Goal: Task Accomplishment & Management: Use online tool/utility

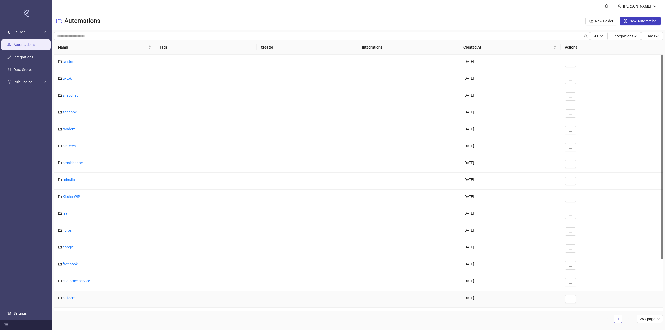
scroll to position [65, 0]
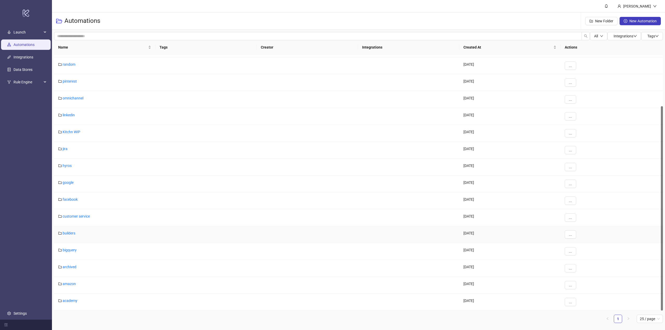
click at [65, 231] on div "builders" at bounding box center [104, 234] width 101 height 17
click at [67, 232] on link "builders" at bounding box center [69, 233] width 13 height 4
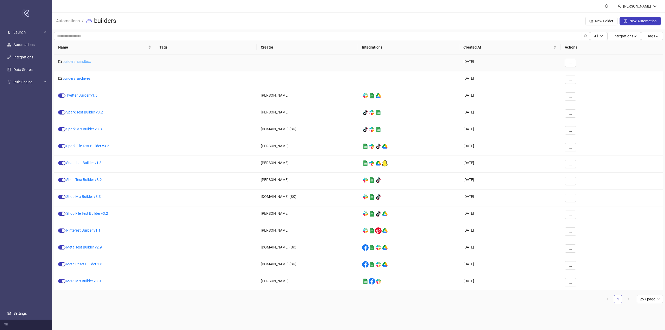
click at [77, 63] on link "builders_sandbox" at bounding box center [77, 61] width 28 height 4
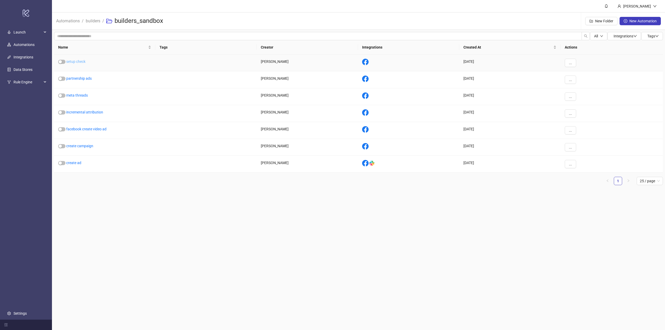
click at [70, 63] on link "setup check" at bounding box center [75, 61] width 19 height 4
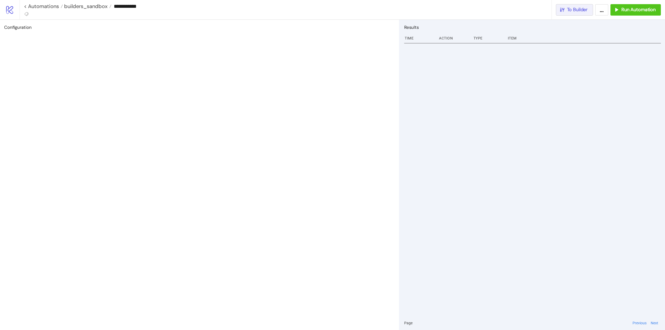
click at [564, 10] on icon "button" at bounding box center [562, 10] width 6 height 6
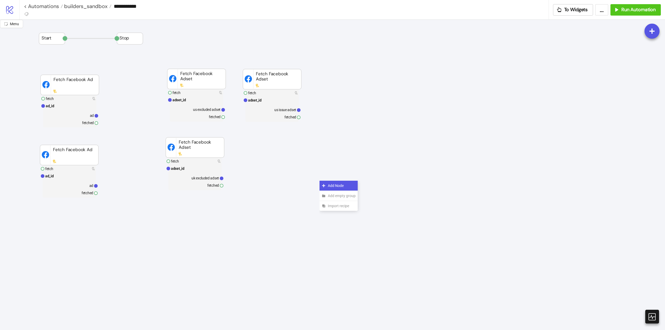
click at [326, 184] on div "Add Node" at bounding box center [338, 186] width 38 height 10
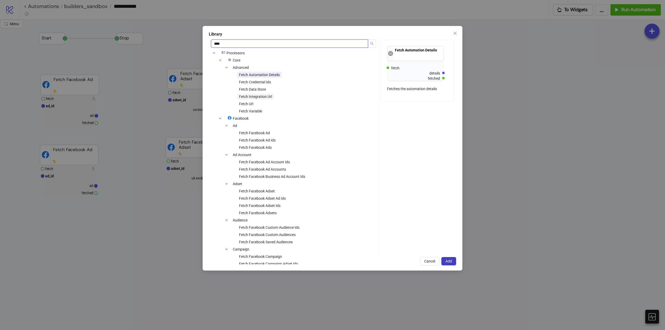
type input "****"
click at [257, 98] on span "Fetch Integration Url" at bounding box center [255, 97] width 33 height 4
click at [452, 259] on span "Add" at bounding box center [448, 261] width 6 height 4
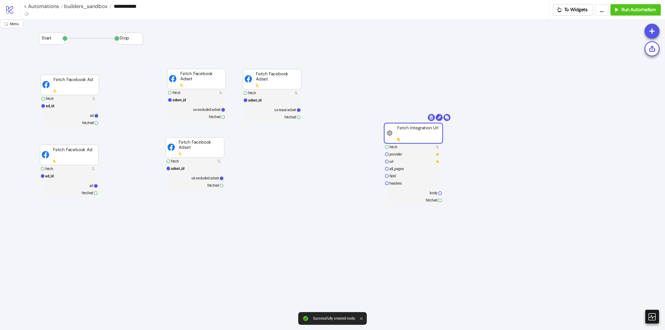
drag, startPoint x: 353, startPoint y: 190, endPoint x: 460, endPoint y: 137, distance: 119.0
click at [418, 133] on rect at bounding box center [413, 133] width 58 height 20
click at [406, 156] on rect at bounding box center [413, 154] width 53 height 7
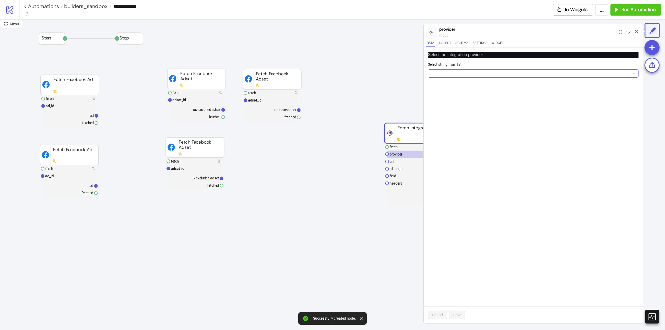
click at [455, 75] on input "Select string from list" at bounding box center [531, 74] width 200 height 8
click at [451, 83] on div "Facebook" at bounding box center [533, 84] width 202 height 6
click at [461, 313] on button "Save" at bounding box center [457, 315] width 16 height 8
drag, startPoint x: 395, startPoint y: 90, endPoint x: 398, endPoint y: 89, distance: 3.0
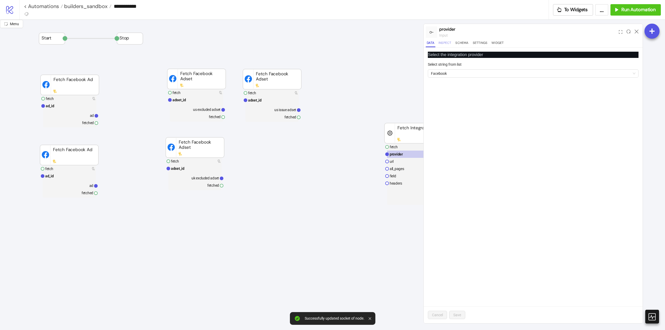
click at [441, 43] on button "Inspect" at bounding box center [444, 43] width 15 height 7
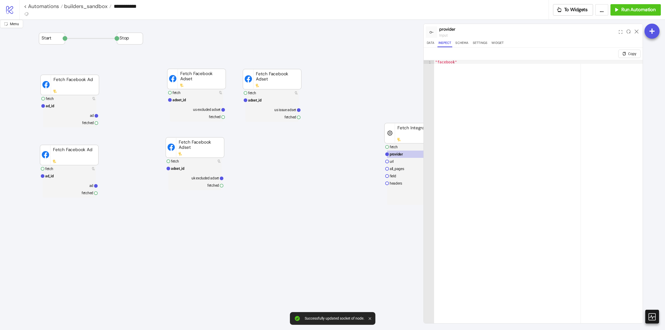
type textarea "**********"
click at [464, 64] on div ""facebook"" at bounding box center [538, 201] width 209 height 283
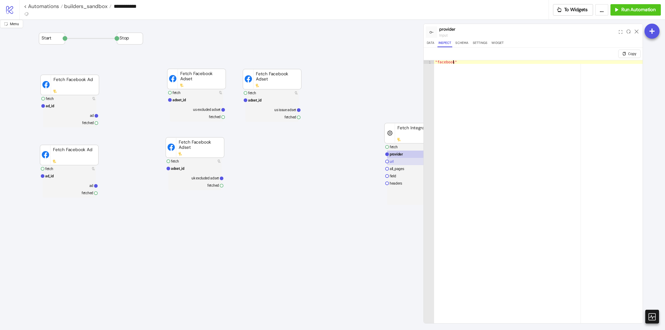
click at [398, 164] on rect at bounding box center [413, 161] width 53 height 7
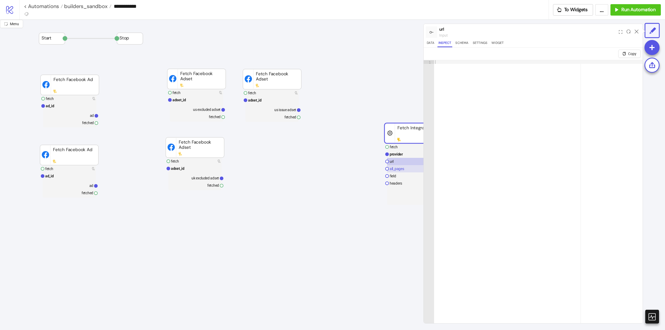
click at [400, 171] on g "all_pages" at bounding box center [413, 168] width 53 height 7
click at [399, 170] on text "all_pages" at bounding box center [397, 169] width 15 height 4
click at [425, 44] on div "all_pages input Data Inspect Schema Settings Widget" at bounding box center [533, 36] width 219 height 24
click at [428, 44] on button "Data" at bounding box center [431, 43] width 10 height 7
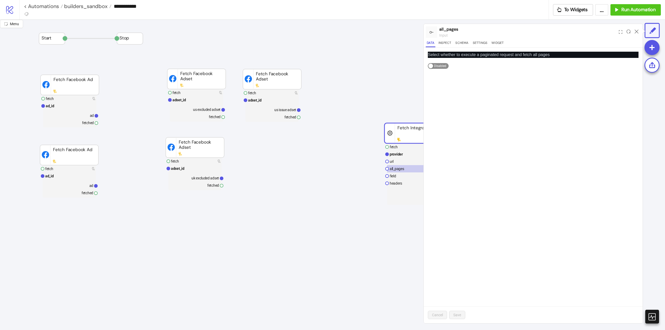
click at [438, 67] on span "Enabled Disabled" at bounding box center [438, 66] width 21 height 6
click at [457, 316] on span "Save" at bounding box center [457, 315] width 8 height 4
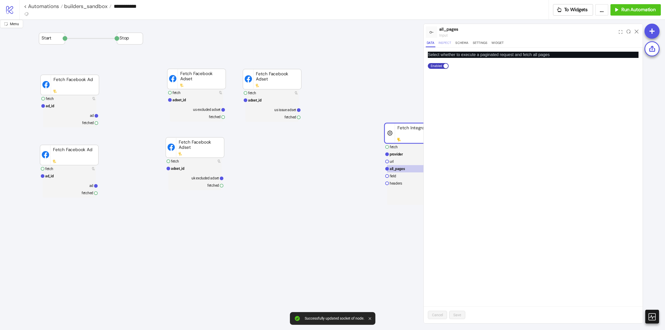
click at [449, 42] on button "Inspect" at bounding box center [444, 43] width 15 height 7
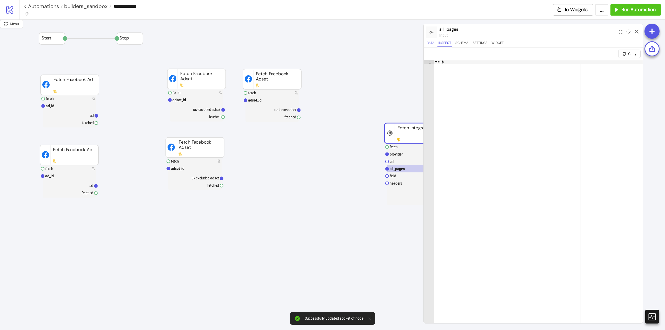
click at [432, 42] on button "Data" at bounding box center [431, 43] width 10 height 7
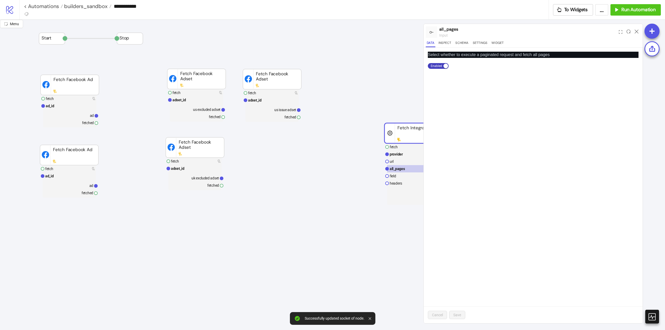
drag, startPoint x: 439, startPoint y: 65, endPoint x: 444, endPoint y: 77, distance: 12.7
click at [439, 66] on span "Enabled Disabled" at bounding box center [438, 66] width 21 height 6
click at [456, 313] on span "Save" at bounding box center [457, 315] width 8 height 4
click at [441, 41] on button "Inspect" at bounding box center [444, 43] width 15 height 7
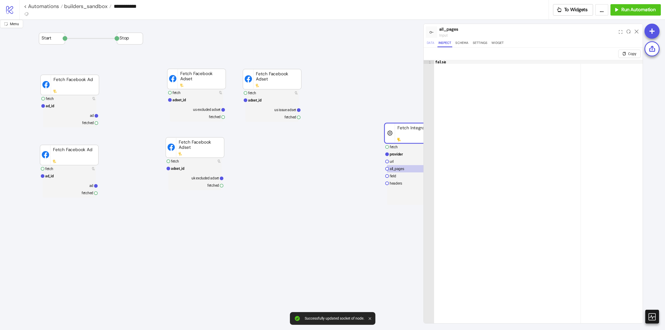
click at [428, 43] on button "Data" at bounding box center [431, 43] width 10 height 7
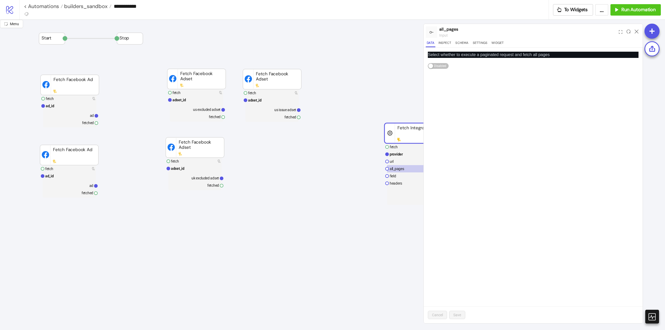
click at [400, 130] on rect at bounding box center [413, 133] width 58 height 20
click at [636, 33] on icon at bounding box center [636, 32] width 4 height 4
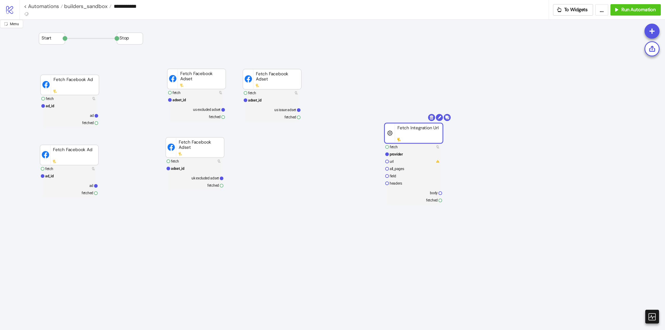
click at [411, 143] on rect at bounding box center [413, 133] width 58 height 20
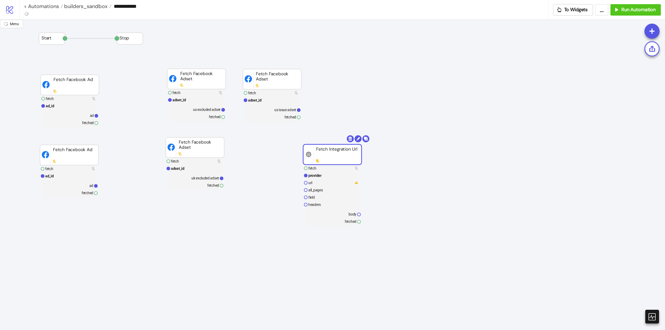
drag, startPoint x: 354, startPoint y: 158, endPoint x: 292, endPoint y: 171, distance: 64.0
click at [303, 165] on rect at bounding box center [332, 154] width 58 height 20
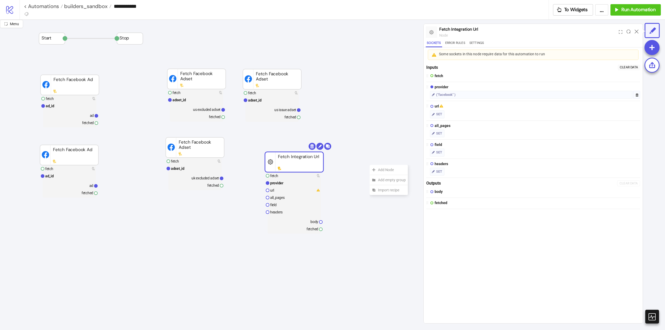
click at [374, 169] on icon at bounding box center [374, 170] width 4 height 4
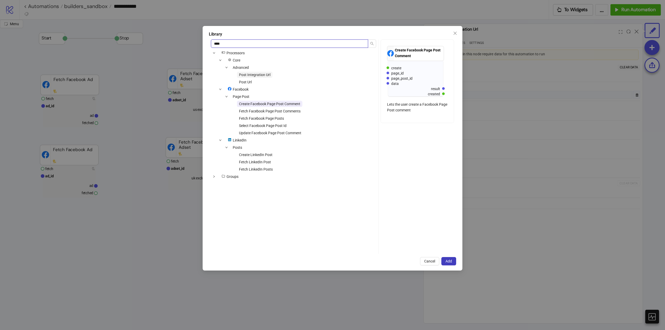
type input "****"
click at [252, 73] on span "Post Integration Url" at bounding box center [254, 75] width 31 height 4
click at [446, 262] on span "Add" at bounding box center [448, 261] width 6 height 4
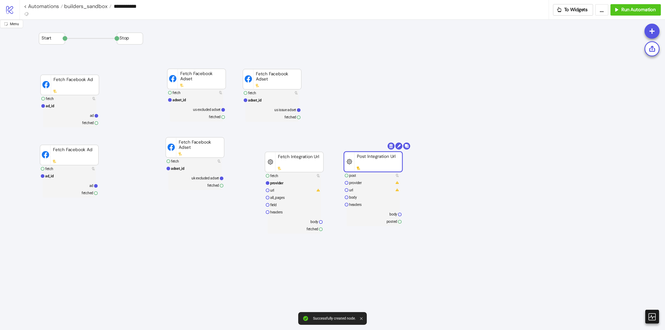
drag, startPoint x: 388, startPoint y: 176, endPoint x: 362, endPoint y: 163, distance: 28.9
drag, startPoint x: 371, startPoint y: 108, endPoint x: 464, endPoint y: 91, distance: 95.2
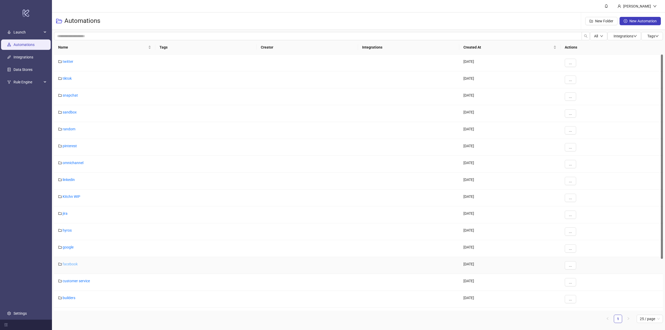
click at [66, 263] on link "facebook" at bounding box center [70, 264] width 15 height 4
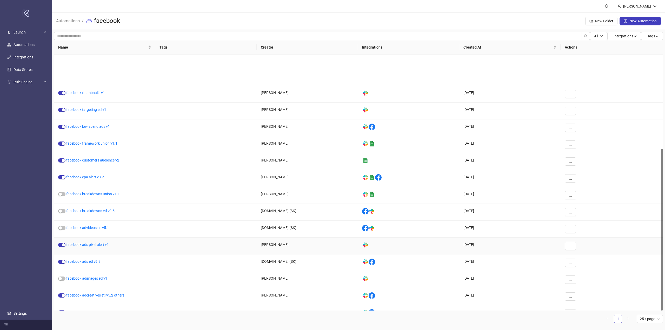
scroll to position [149, 0]
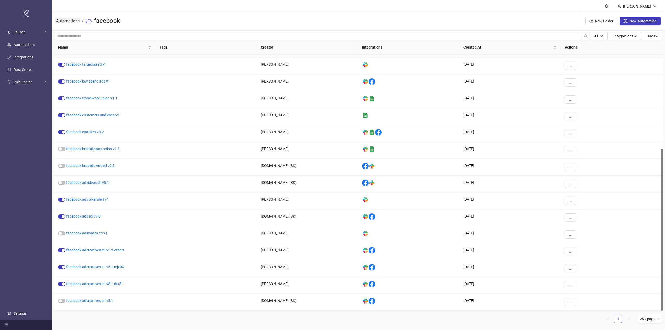
click at [71, 20] on link "Automations" at bounding box center [68, 21] width 26 height 6
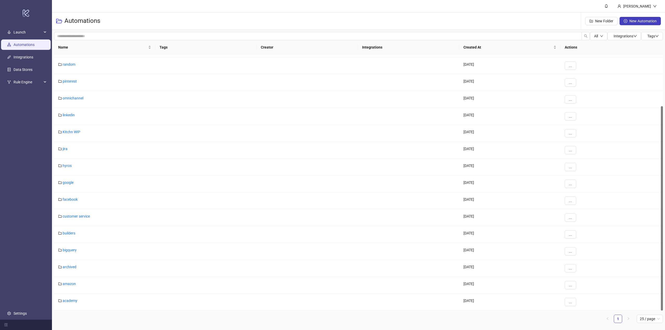
scroll to position [65, 0]
click at [65, 234] on link "builders" at bounding box center [69, 233] width 13 height 4
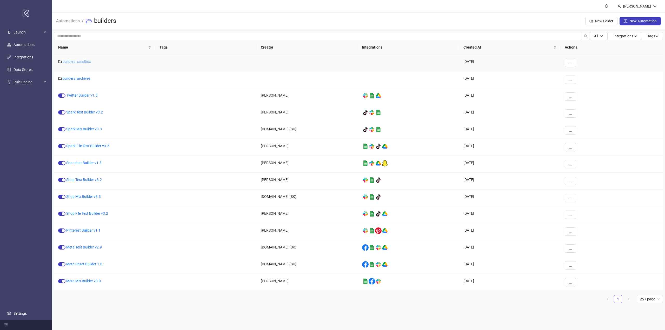
click at [79, 63] on link "builders_sandbox" at bounding box center [77, 61] width 28 height 4
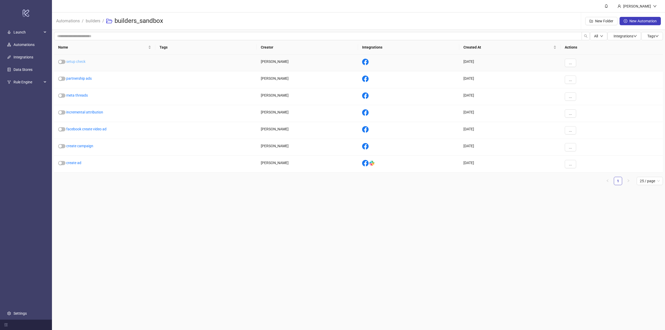
click at [77, 61] on link "setup check" at bounding box center [75, 61] width 19 height 4
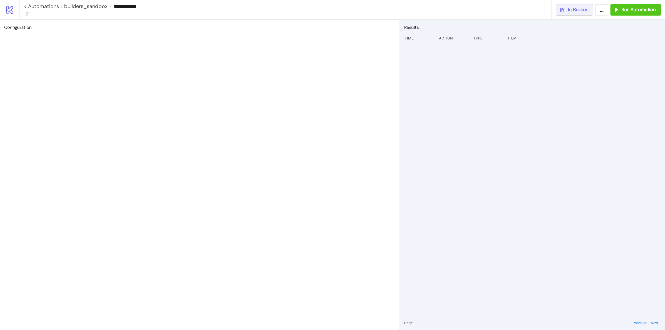
click at [578, 8] on span "To Builder" at bounding box center [577, 10] width 21 height 6
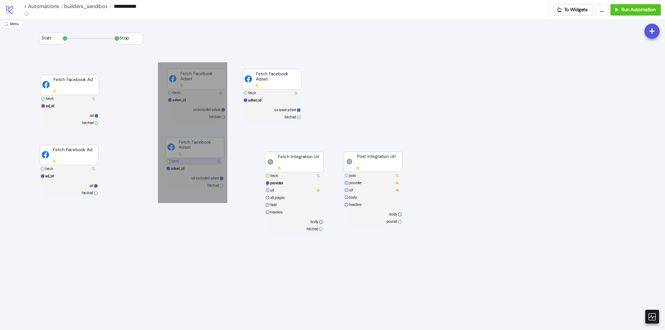
drag, startPoint x: 158, startPoint y: 62, endPoint x: 211, endPoint y: 160, distance: 111.4
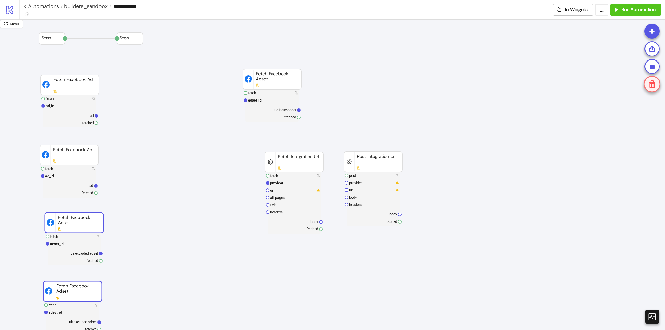
drag, startPoint x: 183, startPoint y: 82, endPoint x: 60, endPoint y: 224, distance: 187.0
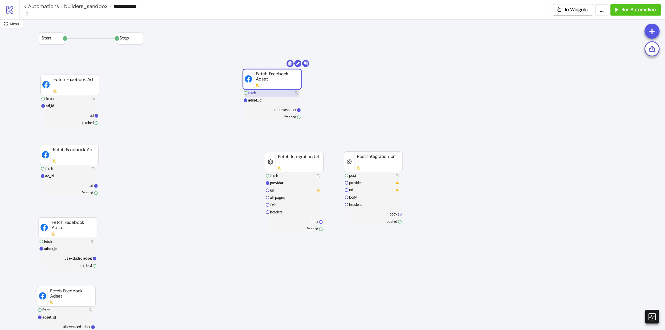
drag, startPoint x: 256, startPoint y: 87, endPoint x: 253, endPoint y: 92, distance: 5.5
click at [253, 92] on g "fetch adset_id us issue adset fetched Fetch Facebook Adset" at bounding box center [276, 91] width 66 height 62
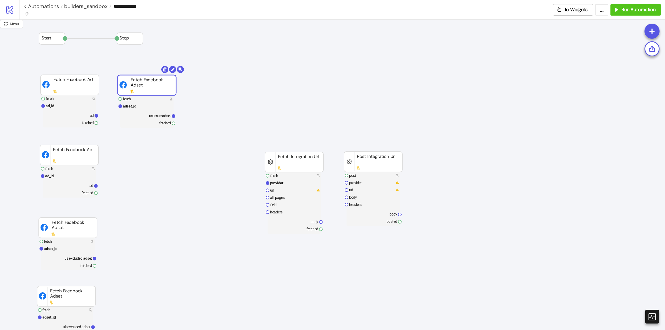
drag, startPoint x: 258, startPoint y: 77, endPoint x: 172, endPoint y: 79, distance: 86.0
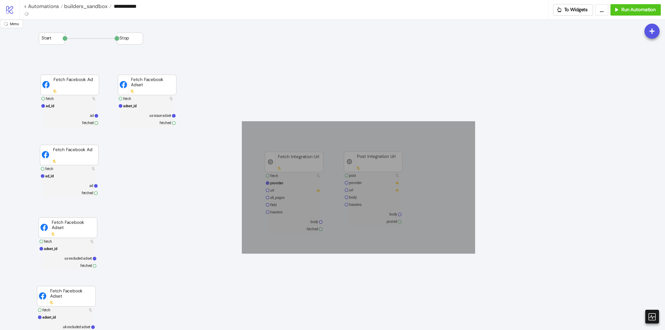
drag, startPoint x: 243, startPoint y: 123, endPoint x: 440, endPoint y: 225, distance: 221.6
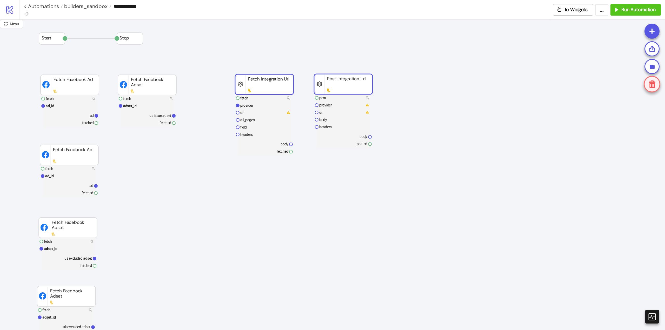
drag, startPoint x: 362, startPoint y: 159, endPoint x: 333, endPoint y: 84, distance: 81.0
drag, startPoint x: 328, startPoint y: 178, endPoint x: 329, endPoint y: 129, distance: 48.8
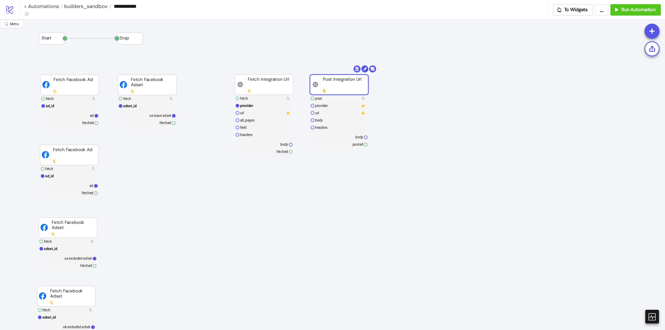
drag, startPoint x: 328, startPoint y: 89, endPoint x: 324, endPoint y: 90, distance: 3.9
click at [324, 90] on rect at bounding box center [339, 85] width 58 height 20
click at [283, 104] on rect at bounding box center [263, 105] width 53 height 7
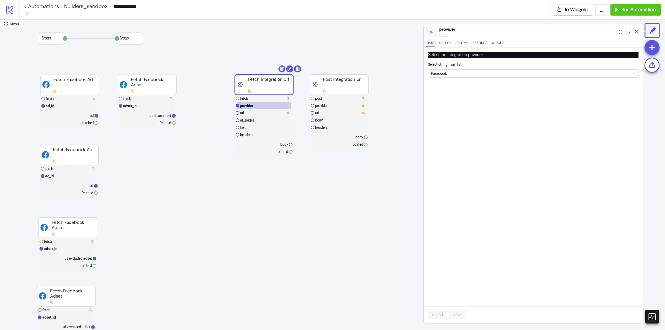
click at [213, 187] on span "Add Node" at bounding box center [224, 186] width 28 height 6
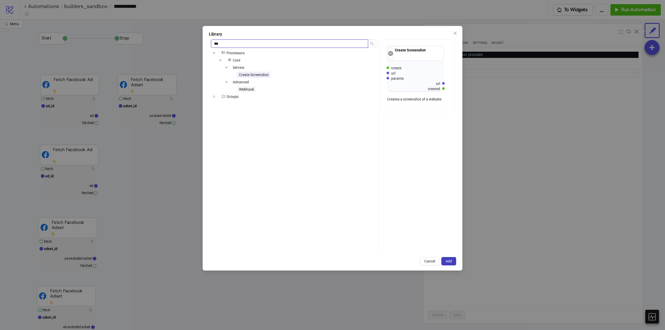
type input "***"
click at [255, 92] on span "Webhook" at bounding box center [246, 89] width 19 height 6
click at [450, 259] on span "Add" at bounding box center [448, 261] width 6 height 4
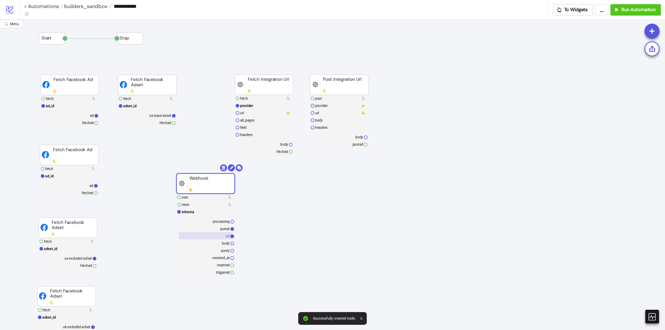
click at [220, 235] on rect at bounding box center [205, 235] width 53 height 7
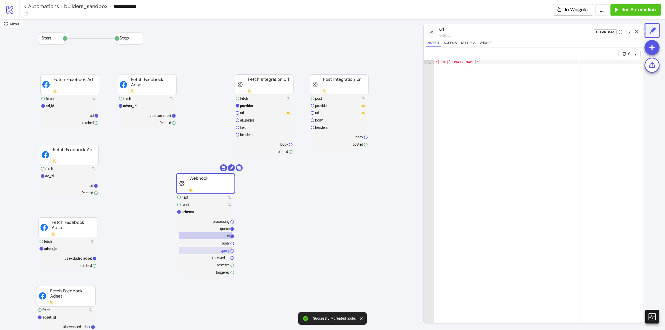
click at [225, 254] on rect at bounding box center [205, 250] width 53 height 7
click at [224, 245] on text "body" at bounding box center [226, 243] width 8 height 4
click at [224, 238] on rect at bounding box center [205, 235] width 53 height 7
click at [223, 229] on text "queue" at bounding box center [225, 229] width 10 height 4
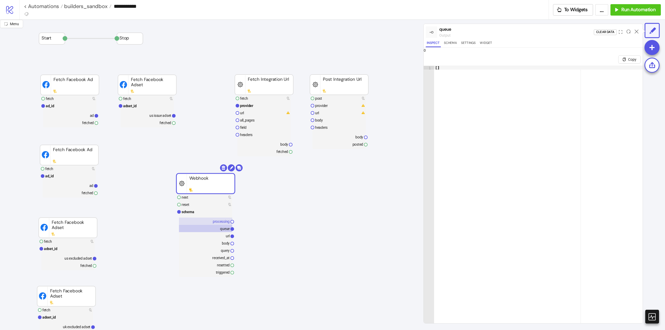
click at [223, 225] on rect at bounding box center [205, 221] width 53 height 7
click at [223, 228] on text "queue" at bounding box center [225, 229] width 10 height 4
click at [220, 233] on rect at bounding box center [205, 235] width 53 height 7
click at [223, 246] on rect at bounding box center [205, 242] width 53 height 7
click at [224, 251] on text "query" at bounding box center [225, 251] width 9 height 4
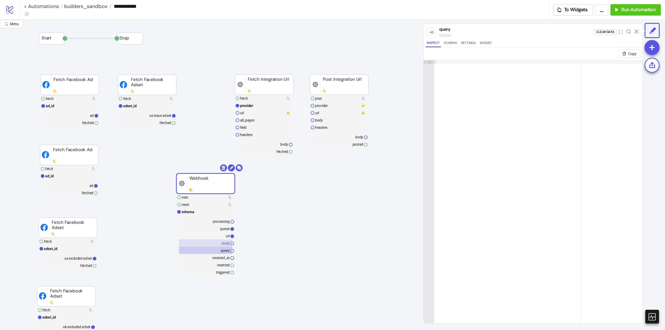
click at [223, 245] on text "body" at bounding box center [226, 243] width 8 height 4
click at [223, 240] on rect at bounding box center [205, 242] width 53 height 7
click at [223, 238] on rect at bounding box center [205, 235] width 53 height 7
click at [222, 230] on text "queue" at bounding box center [225, 229] width 10 height 4
click at [221, 223] on text "processing" at bounding box center [221, 221] width 17 height 4
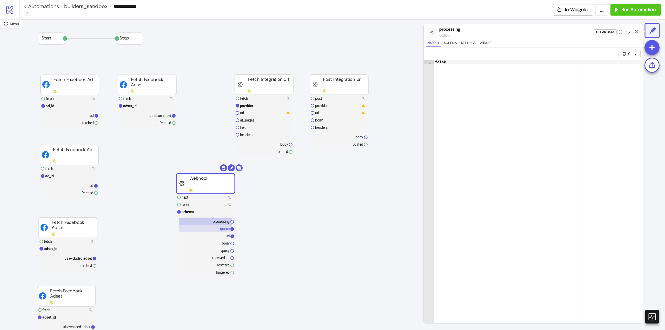
click at [223, 229] on text "queue" at bounding box center [225, 229] width 10 height 4
click at [224, 233] on rect at bounding box center [205, 235] width 53 height 7
click at [225, 244] on text "body" at bounding box center [226, 243] width 8 height 4
click at [224, 250] on text "query" at bounding box center [225, 251] width 9 height 4
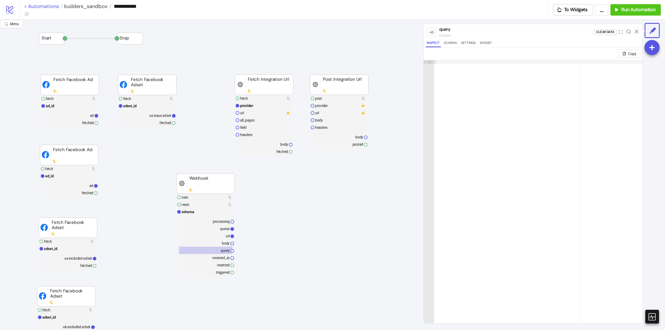
click at [46, 5] on link "< Automations" at bounding box center [43, 6] width 39 height 5
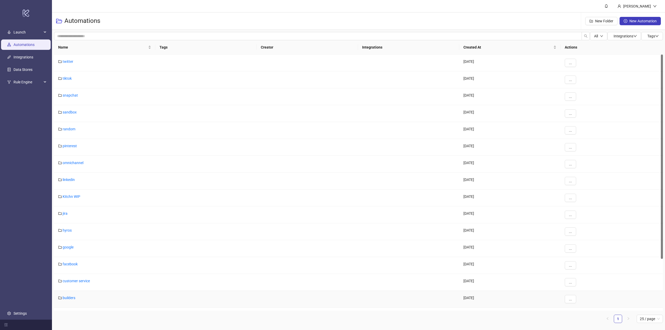
scroll to position [52, 0]
click at [67, 247] on link "builders" at bounding box center [69, 246] width 13 height 4
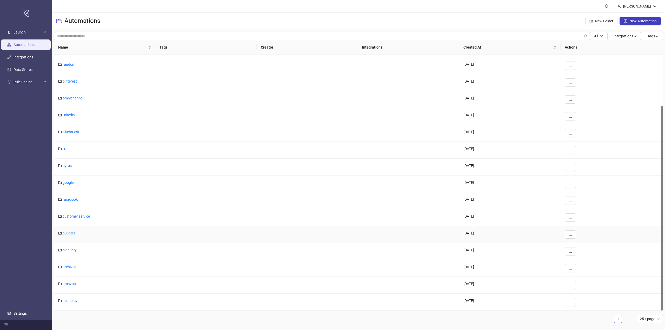
click at [67, 233] on link "builders" at bounding box center [69, 233] width 13 height 4
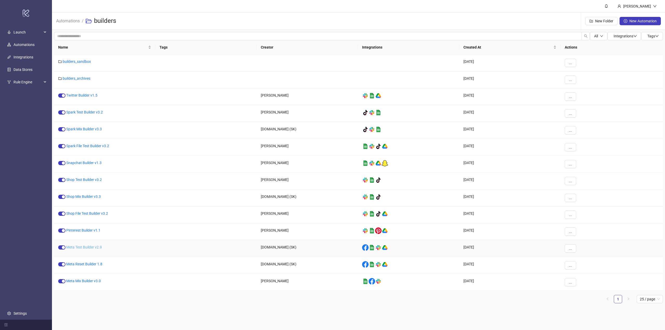
click at [81, 249] on link "Meta Test Builder v2.9" at bounding box center [84, 247] width 36 height 4
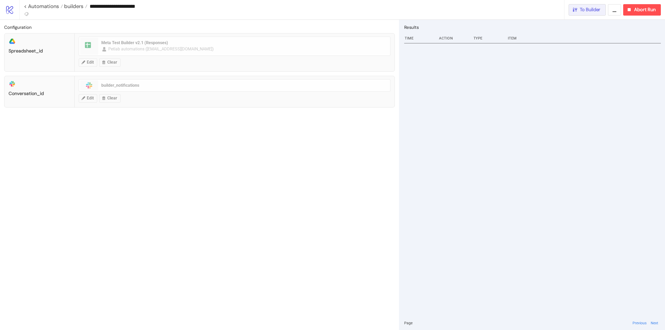
click at [581, 11] on span "To Builder" at bounding box center [590, 10] width 21 height 6
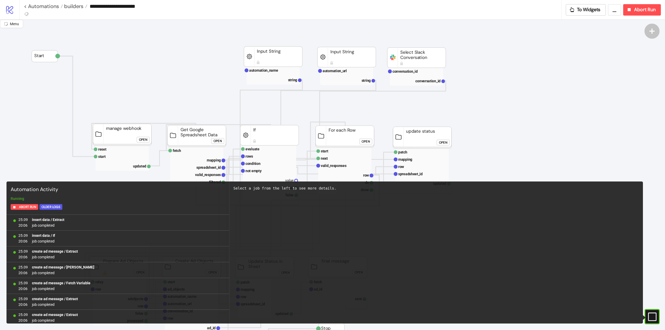
scroll to position [430, 0]
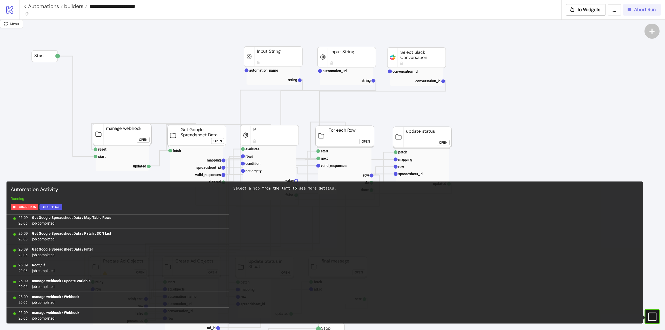
click at [624, 12] on button "Abort Run" at bounding box center [642, 9] width 38 height 11
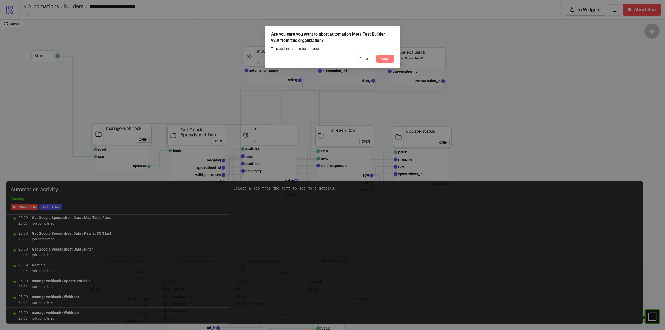
click at [384, 57] on span "Abort" at bounding box center [384, 59] width 9 height 4
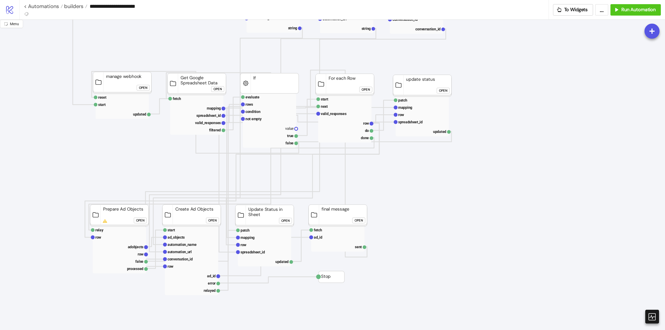
scroll to position [78, 0]
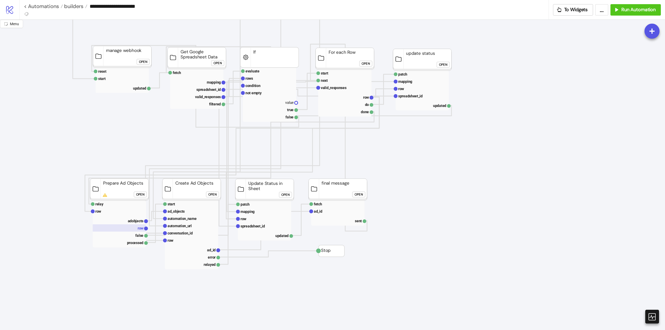
click at [136, 230] on rect at bounding box center [119, 227] width 53 height 7
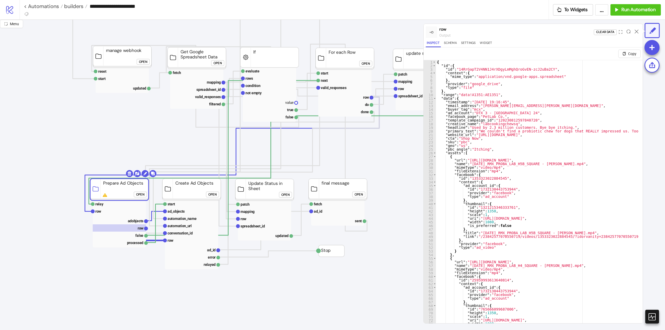
click div "Open"
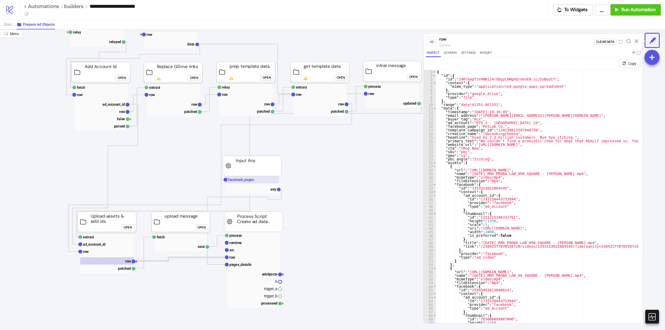
click at [242, 183] on rect at bounding box center [251, 179] width 53 height 7
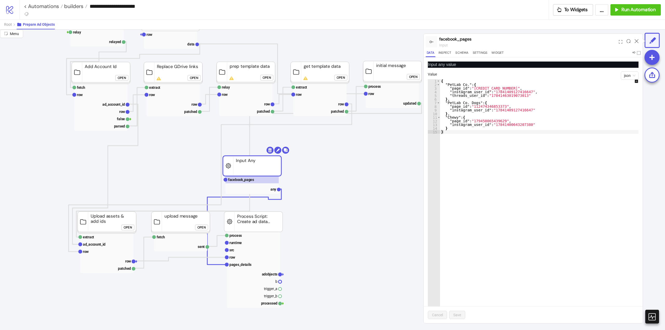
click at [512, 177] on div "{ "PetLab Co." : { "page_id" : "177930899801067" , "instagram_user_id" : "17841…" at bounding box center [542, 204] width 205 height 251
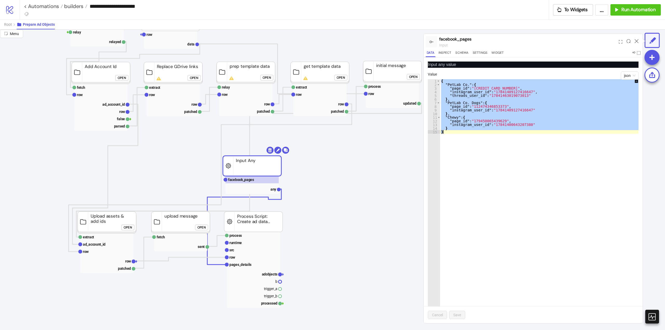
paste textarea "Cursor at row 15"
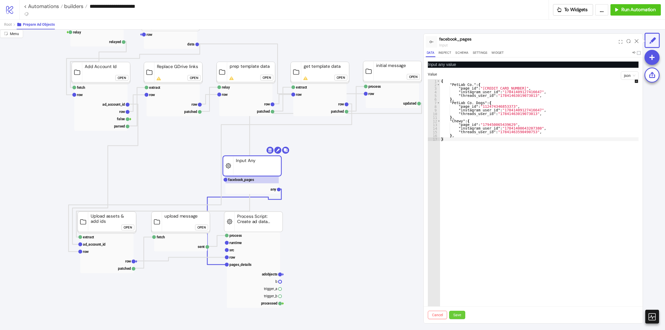
click at [457, 315] on span "Save" at bounding box center [457, 315] width 8 height 4
click at [532, 96] on div "{ "PetLab Co." : { "page_id" : "177930899801067" , "instagram_user_id" : "17841…" at bounding box center [542, 204] width 205 height 251
click at [528, 205] on div "{ "PetLab Co." : { "page_id" : "177930899801067" , "instagram_user_id" : "17841…" at bounding box center [542, 204] width 205 height 251
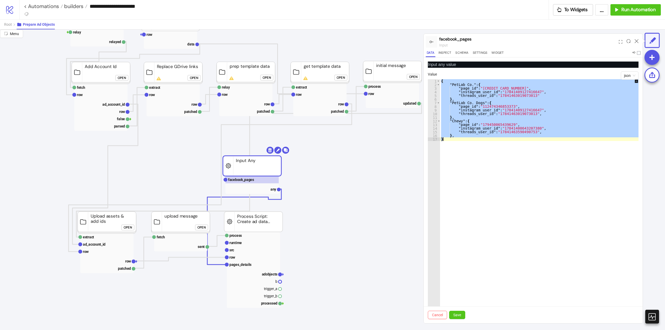
paste textarea "Cursor at row 17"
type textarea "*"
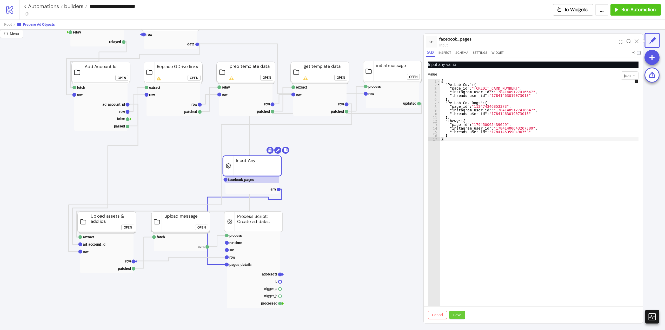
click at [458, 315] on span "Save" at bounding box center [457, 315] width 8 height 4
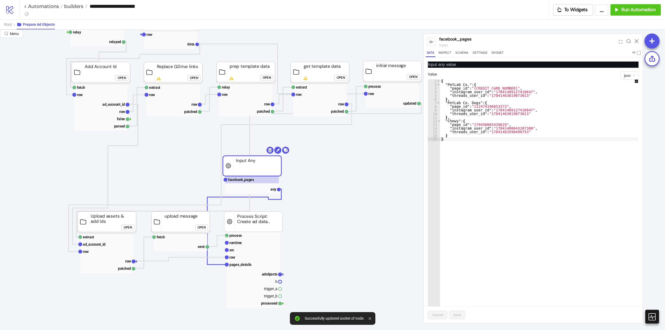
click at [637, 43] on icon at bounding box center [636, 41] width 4 height 4
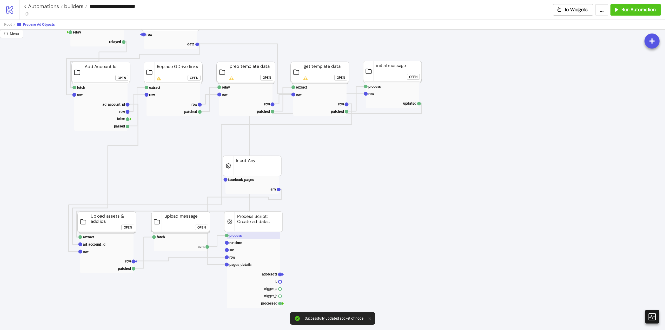
click at [259, 236] on rect at bounding box center [253, 235] width 53 height 7
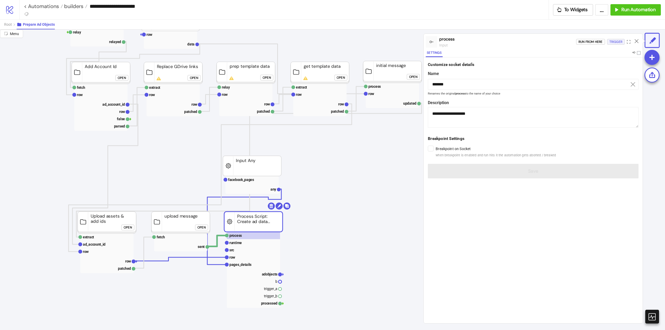
click at [610, 44] on div "Trigger" at bounding box center [615, 42] width 13 height 6
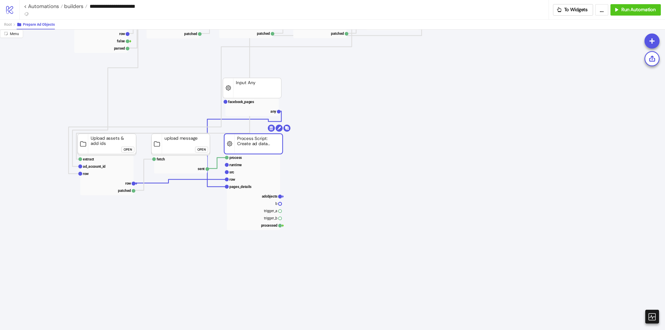
scroll to position [182, 0]
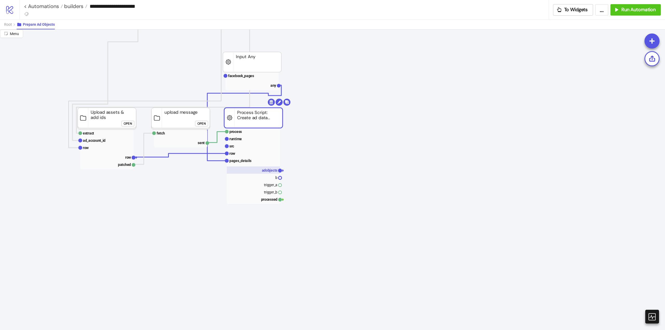
click at [269, 168] on text "adobjects" at bounding box center [270, 170] width 16 height 4
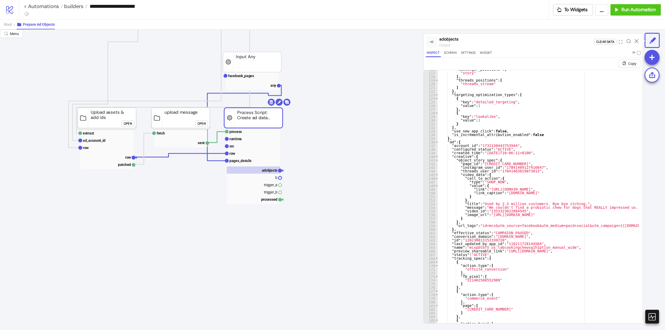
scroll to position [421, 0]
click at [635, 41] on icon at bounding box center [636, 41] width 4 height 4
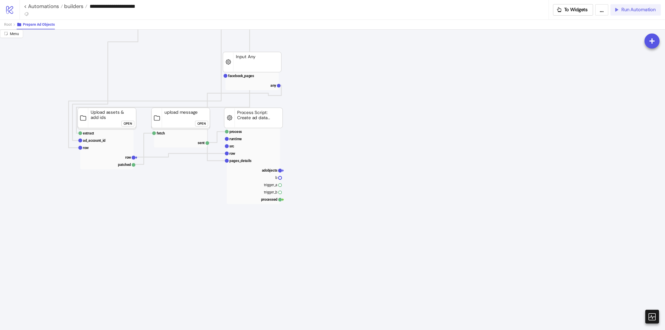
click at [628, 11] on span "Run Automation" at bounding box center [638, 10] width 34 height 6
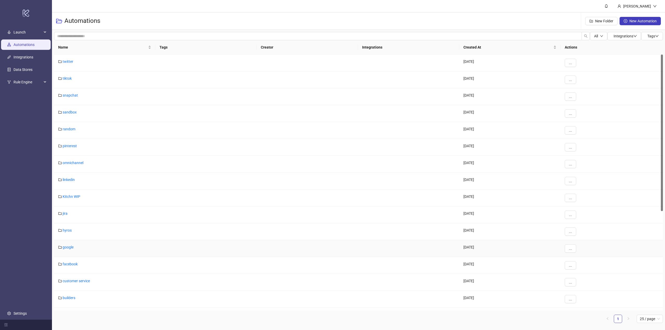
scroll to position [65, 0]
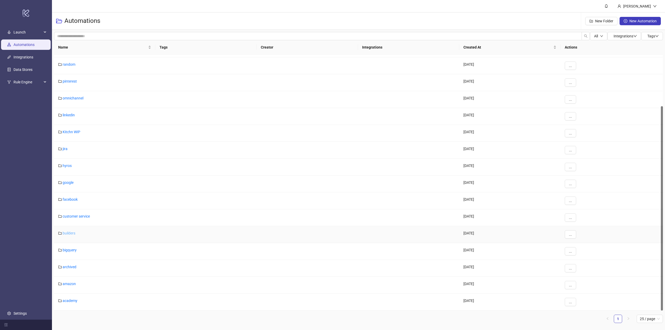
click at [66, 234] on link "builders" at bounding box center [69, 233] width 13 height 4
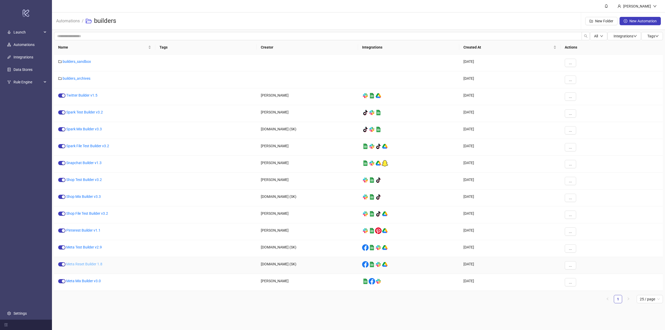
click at [89, 265] on link "Meta Reset Builder 1.8" at bounding box center [84, 264] width 36 height 4
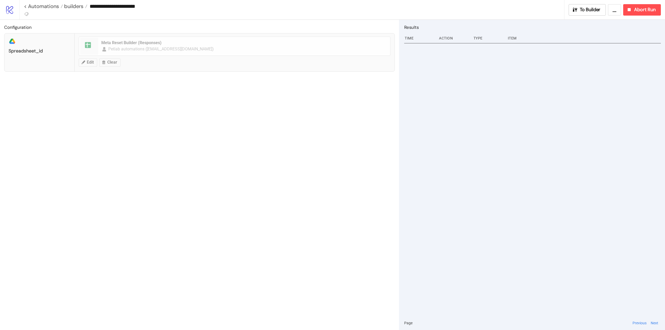
click at [594, 16] on div "**********" at bounding box center [341, 9] width 645 height 19
drag, startPoint x: 593, startPoint y: 14, endPoint x: 629, endPoint y: 14, distance: 35.8
click at [594, 14] on button "To Builder" at bounding box center [586, 9] width 37 height 11
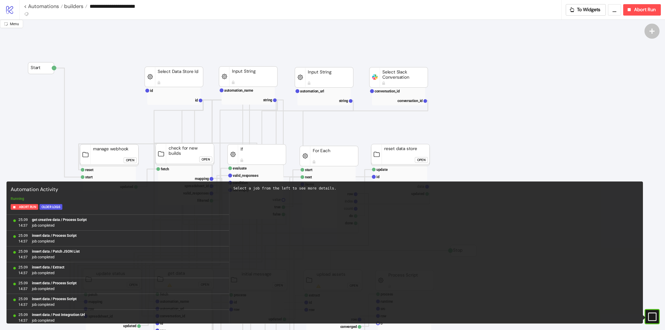
scroll to position [430, 0]
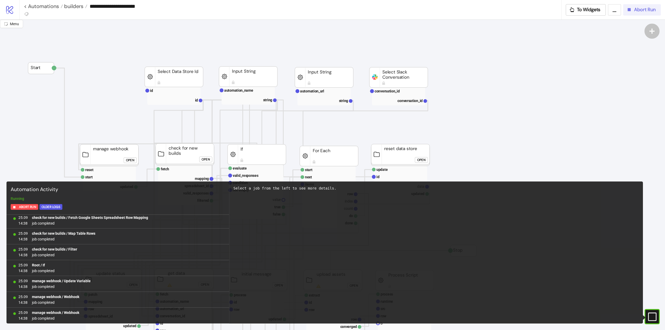
click at [633, 14] on button "Abort Run" at bounding box center [642, 9] width 38 height 11
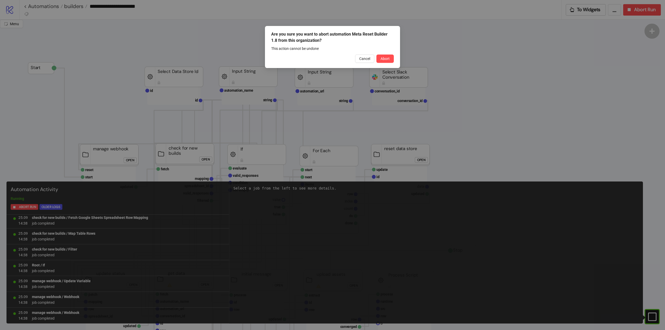
click at [386, 58] on span "Abort" at bounding box center [384, 59] width 9 height 4
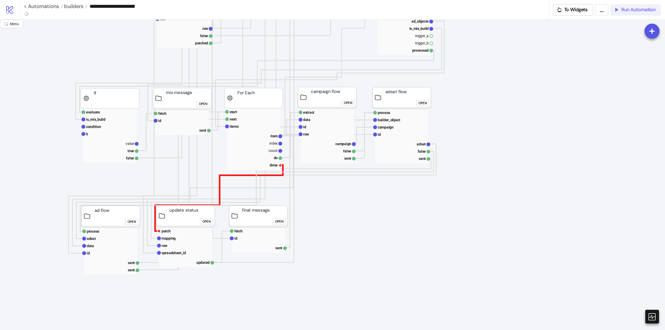
scroll to position [208, 0]
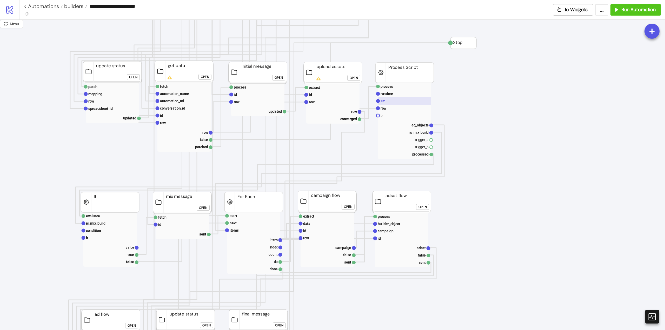
click at [385, 100] on text "src" at bounding box center [382, 101] width 5 height 4
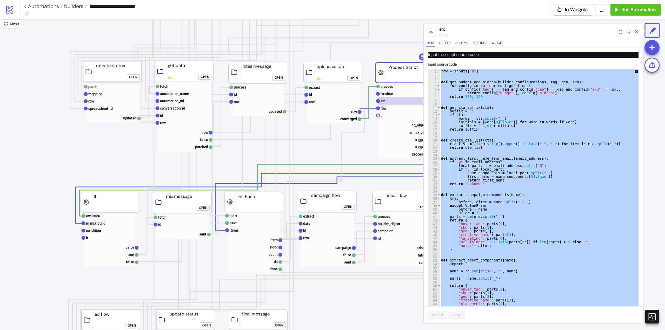
paste textarea "Cursor at row 1198"
type textarea "**********"
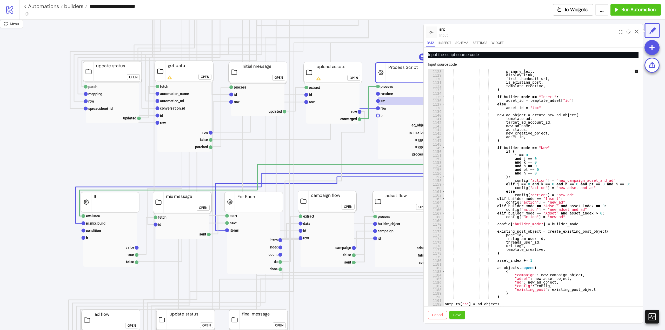
scroll to position [13, 0]
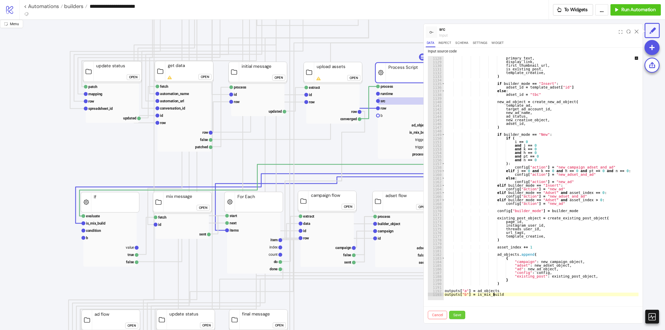
click at [457, 318] on button "Save" at bounding box center [457, 315] width 16 height 8
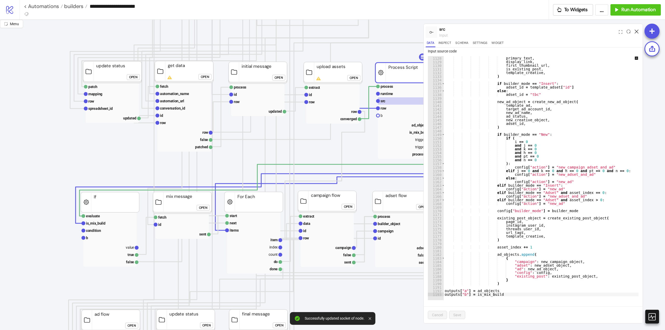
click at [637, 31] on icon at bounding box center [636, 32] width 4 height 4
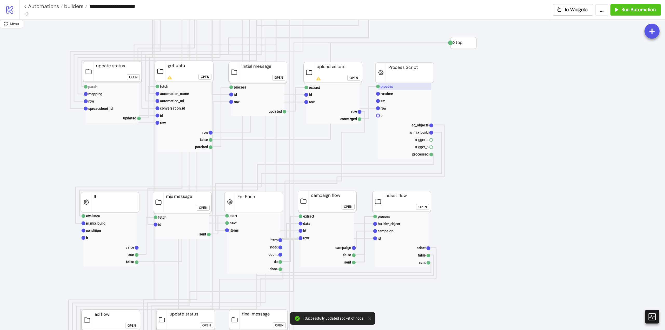
click at [390, 88] on text "process" at bounding box center [386, 86] width 12 height 4
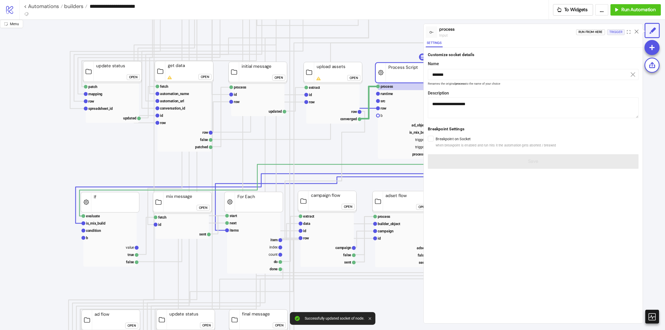
click at [612, 32] on div "Trigger" at bounding box center [615, 32] width 13 height 6
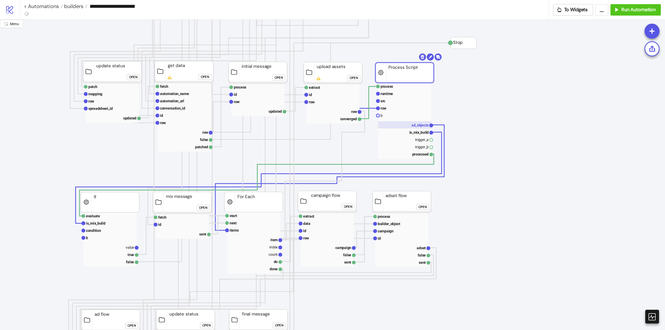
click at [417, 126] on text "ad_objects" at bounding box center [419, 125] width 17 height 4
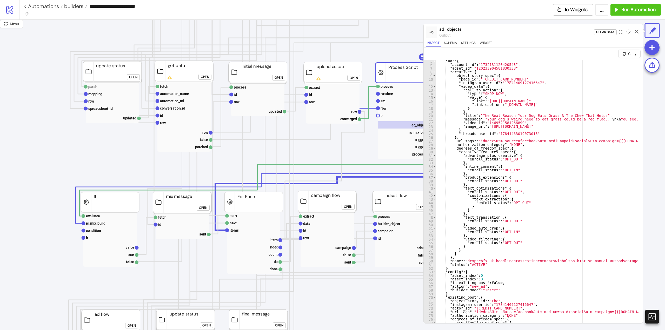
scroll to position [0, 0]
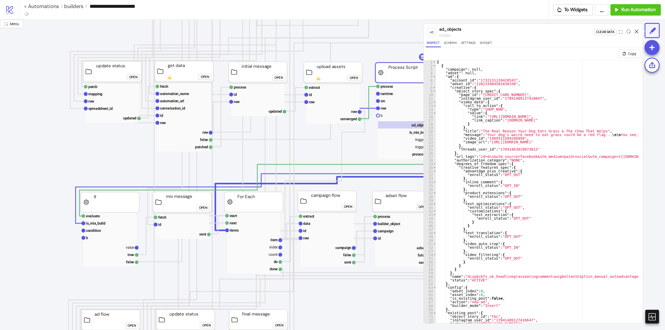
click at [638, 32] on icon at bounding box center [636, 32] width 4 height 4
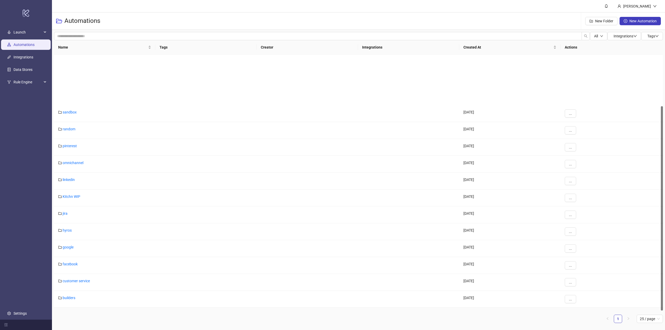
scroll to position [65, 0]
click at [66, 236] on div "builders" at bounding box center [104, 234] width 101 height 17
click at [66, 235] on link "builders" at bounding box center [69, 233] width 13 height 4
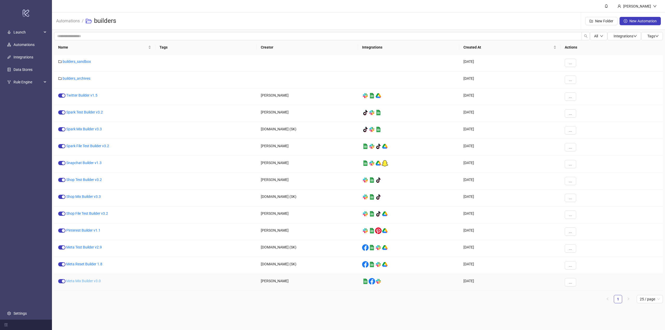
click at [86, 280] on link "Meta Mix Builder v3.0" at bounding box center [83, 281] width 35 height 4
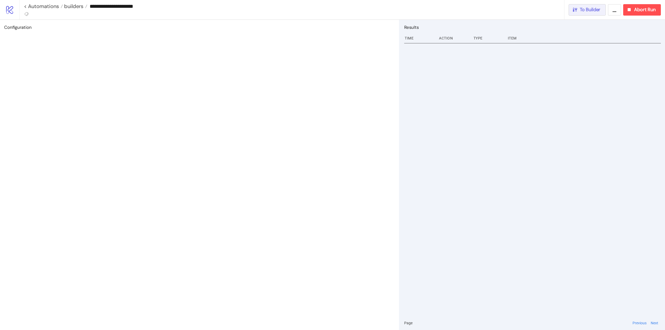
click at [587, 12] on span "To Builder" at bounding box center [590, 10] width 21 height 6
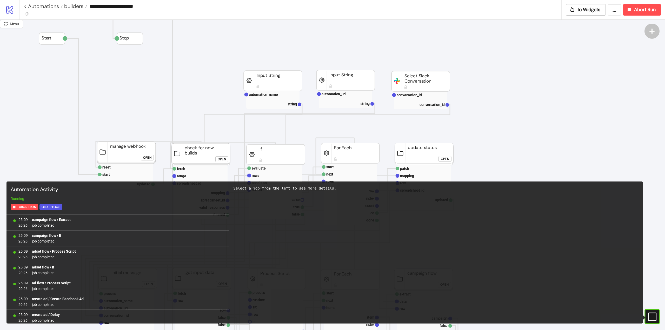
scroll to position [414, 0]
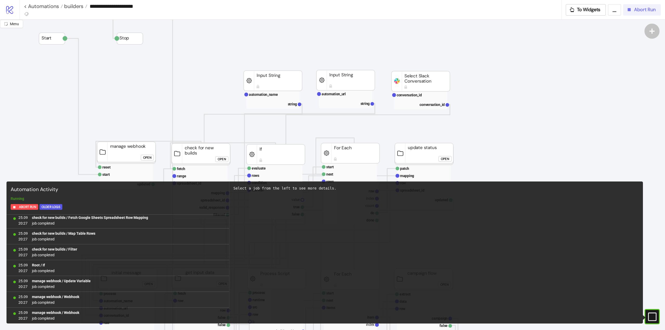
click at [631, 11] on icon "button" at bounding box center [629, 10] width 6 height 6
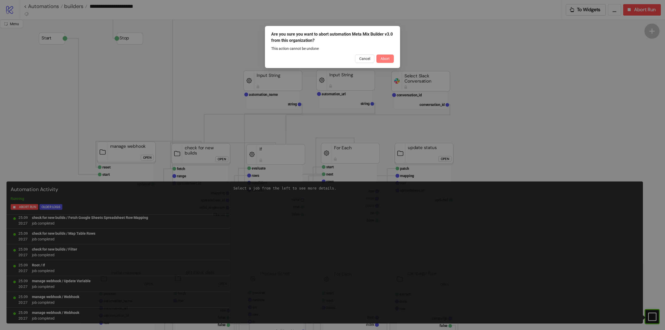
drag, startPoint x: 386, startPoint y: 56, endPoint x: 311, endPoint y: 124, distance: 100.9
click at [386, 57] on span "Abort" at bounding box center [384, 59] width 9 height 4
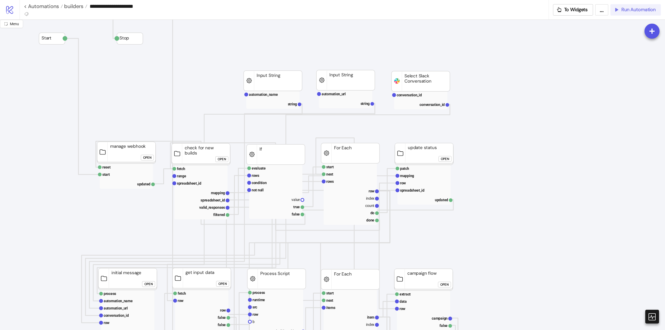
scroll to position [130, 0]
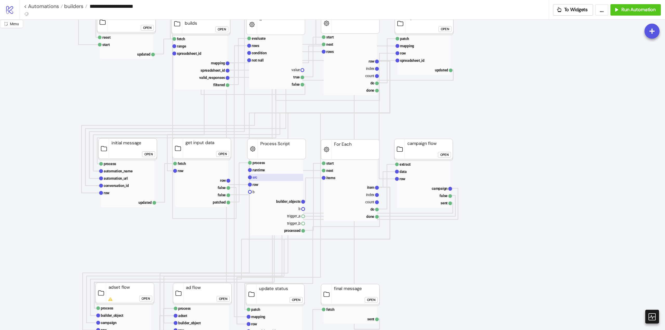
click at [262, 180] on rect at bounding box center [276, 177] width 53 height 7
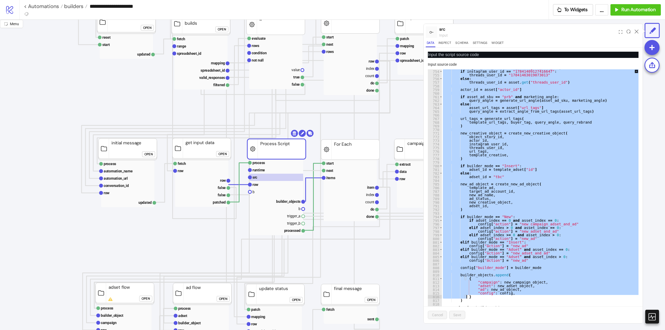
scroll to position [13, 0]
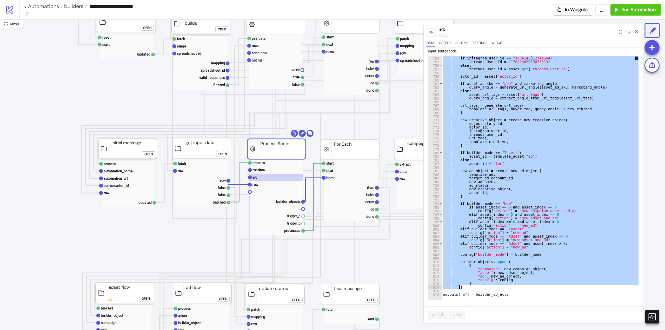
drag, startPoint x: 441, startPoint y: 82, endPoint x: 466, endPoint y: 289, distance: 208.5
paste textarea "Cursor at row 817"
type textarea "*"
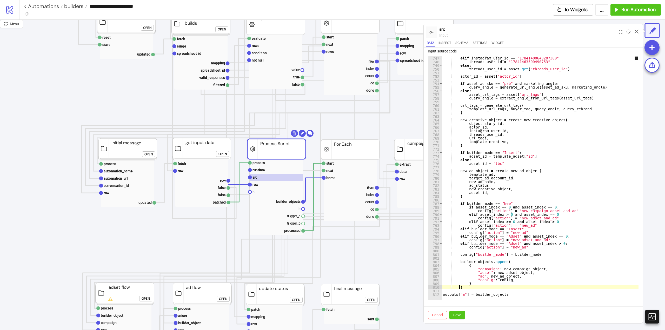
scroll to position [2712, 0]
click at [456, 316] on span "Save" at bounding box center [457, 315] width 8 height 4
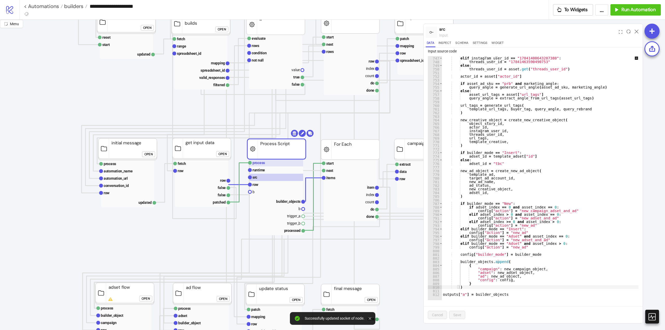
click at [264, 164] on text "process" at bounding box center [258, 163] width 12 height 4
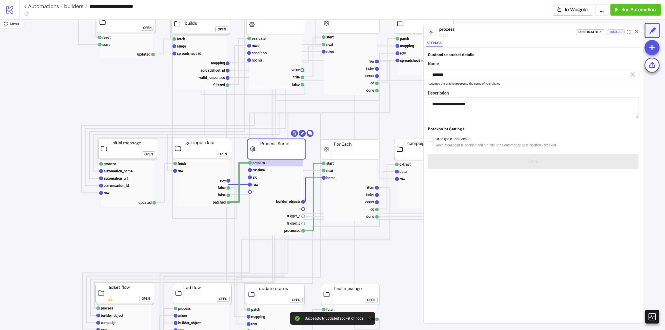
click at [613, 33] on div "Trigger" at bounding box center [615, 32] width 13 height 6
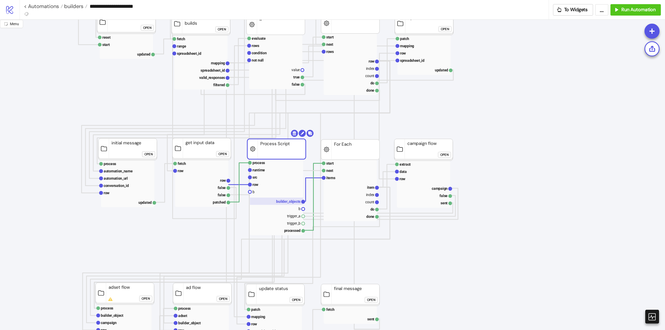
click at [291, 200] on text "builder_objects" at bounding box center [288, 201] width 24 height 4
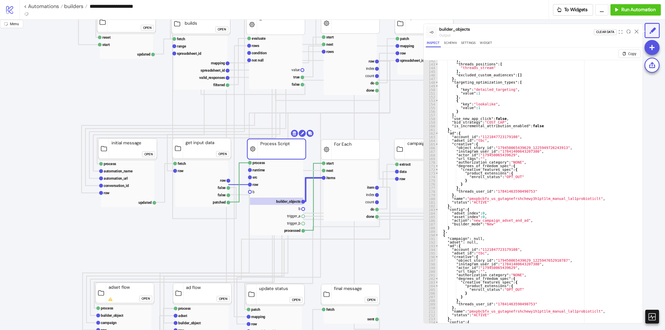
scroll to position [561, 0]
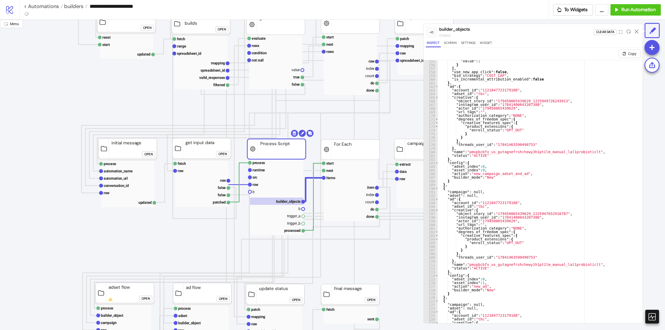
click at [637, 31] on icon at bounding box center [636, 32] width 4 height 4
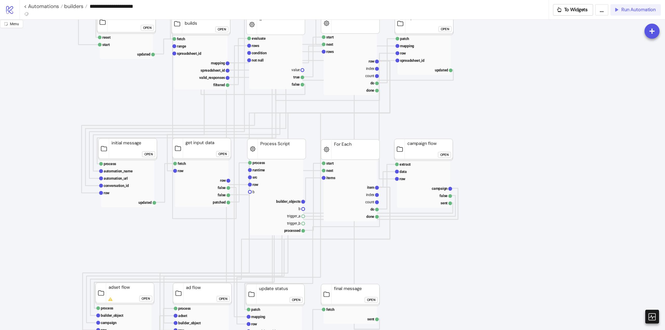
click at [616, 10] on icon "button" at bounding box center [615, 9] width 5 height 5
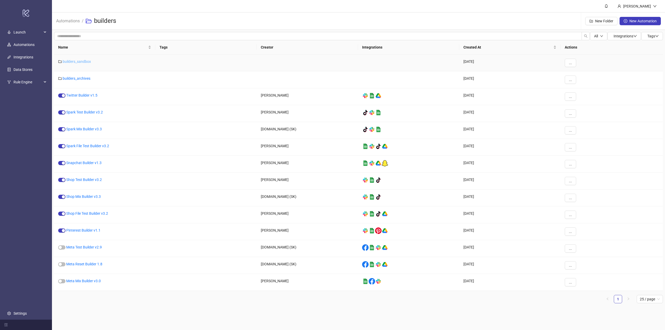
click at [75, 62] on link "builders_sandbox" at bounding box center [77, 61] width 28 height 4
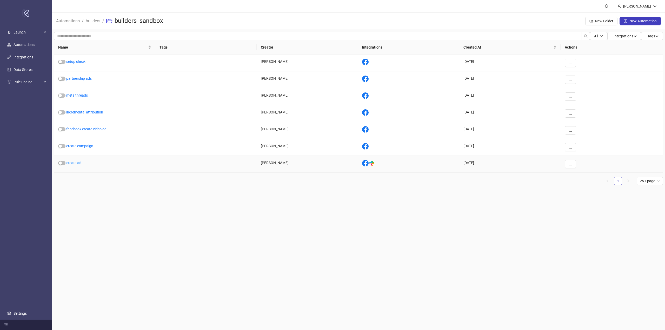
click at [80, 164] on link "create ad" at bounding box center [73, 163] width 15 height 4
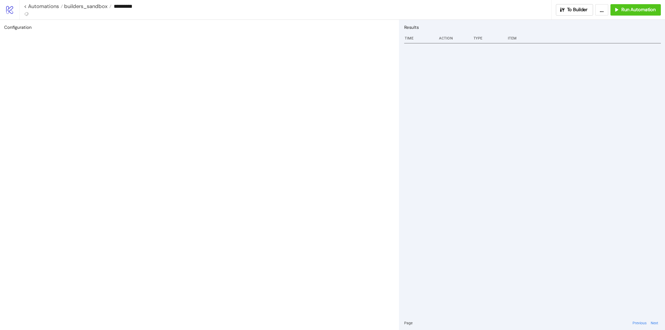
click at [561, 16] on div "< Automations builders_sandbox ********* To Builder ... Run Automation" at bounding box center [341, 9] width 645 height 19
click at [563, 12] on icon "button" at bounding box center [562, 10] width 6 height 6
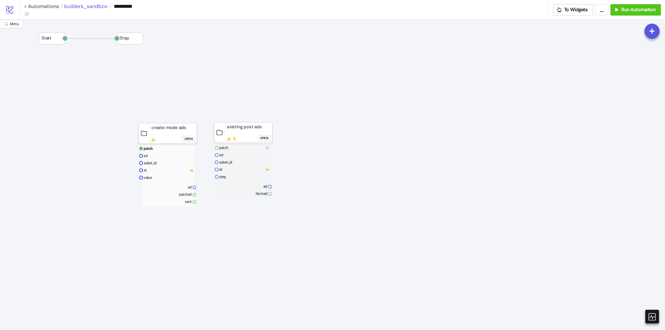
click at [89, 8] on span "builders_sandbox" at bounding box center [85, 6] width 45 height 7
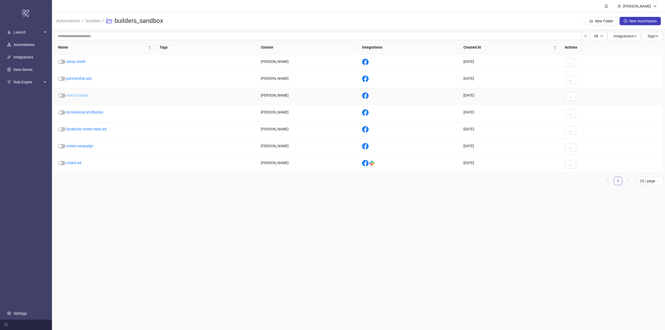
click at [74, 96] on link "meta threads" at bounding box center [77, 95] width 22 height 4
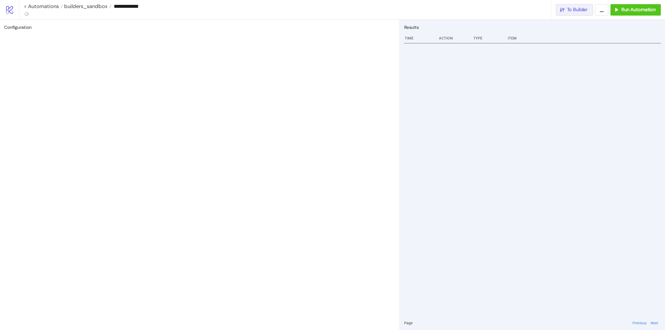
click at [569, 10] on span "To Builder" at bounding box center [577, 10] width 21 height 6
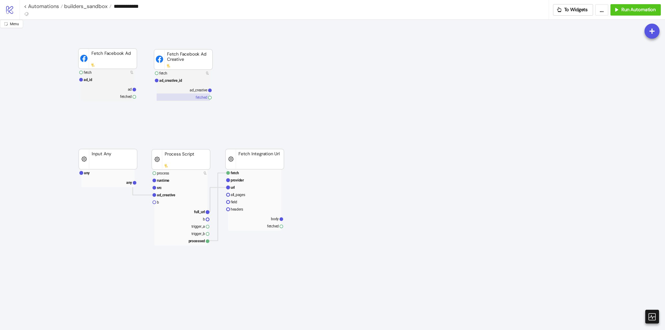
scroll to position [52, 0]
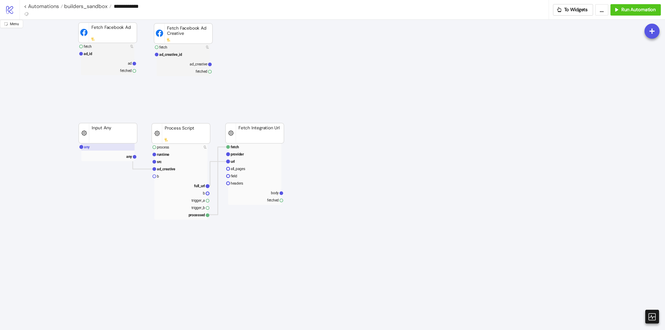
click at [107, 146] on rect at bounding box center [107, 146] width 53 height 7
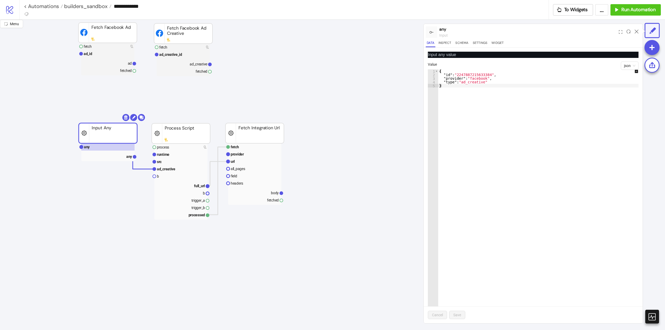
click at [463, 75] on div "{ "id" : "2247887215633384" , "provider" : "facebook" , "type" : "ad_creative" }" at bounding box center [540, 194] width 205 height 251
paste textarea "**"
type textarea "**********"
click at [457, 313] on span "Save" at bounding box center [457, 315] width 8 height 4
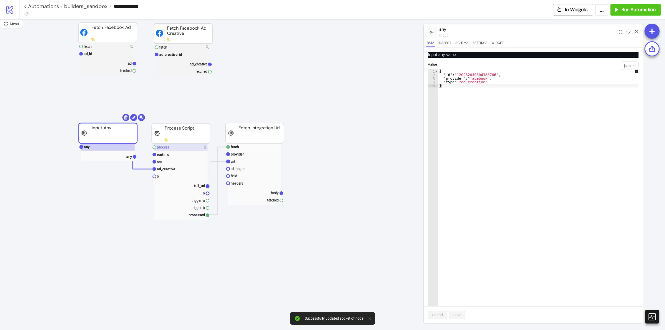
click at [167, 149] on text "process" at bounding box center [163, 147] width 12 height 4
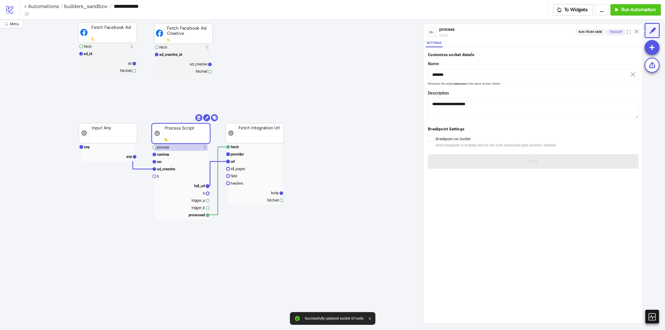
click at [611, 31] on div "Trigger" at bounding box center [615, 32] width 13 height 6
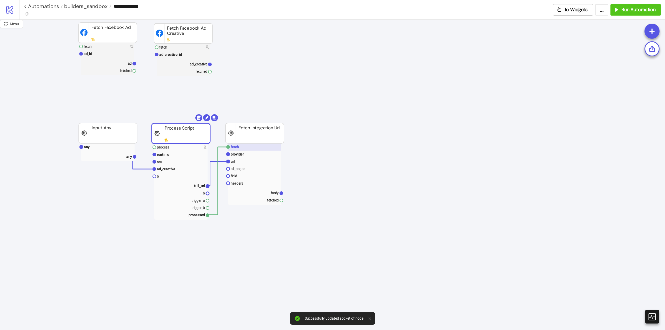
click at [247, 146] on rect at bounding box center [254, 146] width 53 height 7
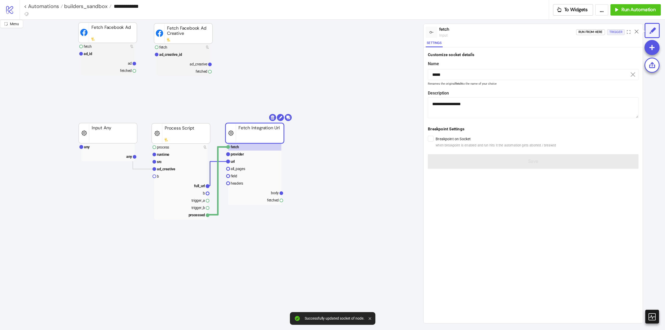
click at [613, 31] on div "Trigger" at bounding box center [615, 32] width 13 height 6
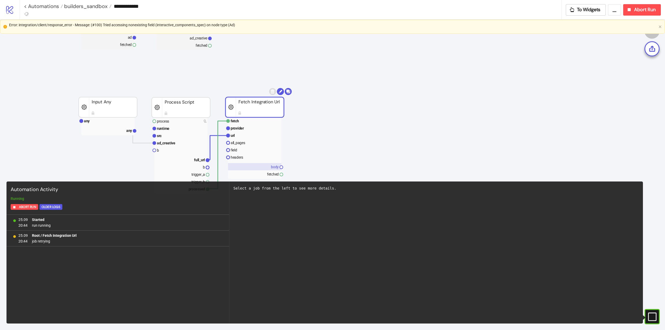
scroll to position [104, 0]
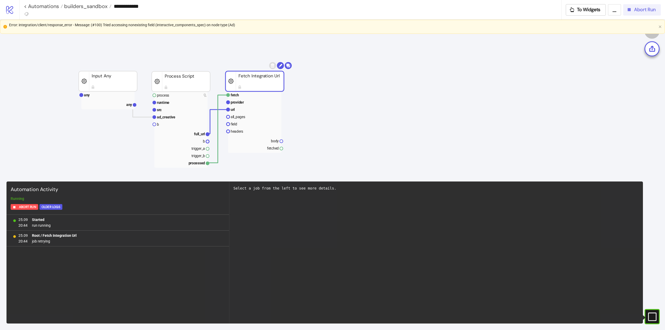
click at [631, 12] on icon "button" at bounding box center [629, 10] width 6 height 6
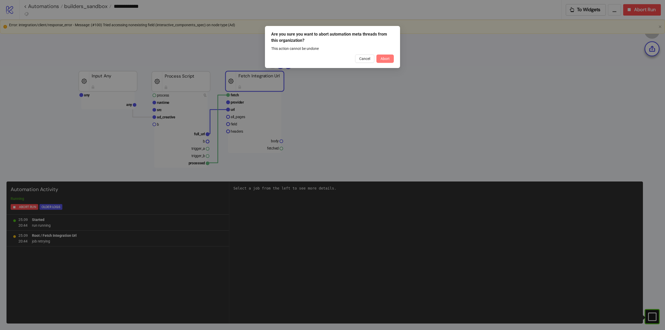
click at [383, 60] on span "Abort" at bounding box center [384, 59] width 9 height 4
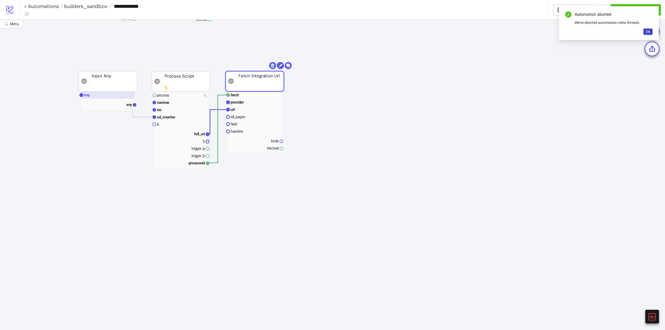
click at [114, 93] on rect at bounding box center [107, 94] width 53 height 7
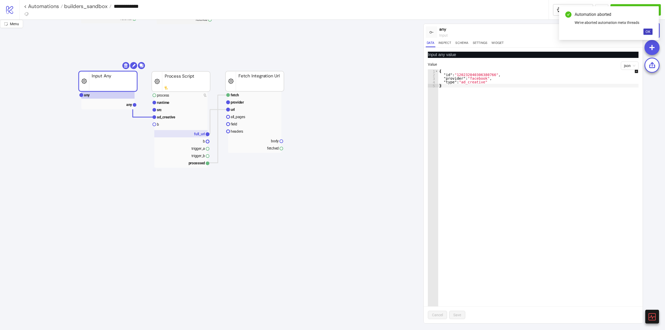
click at [189, 133] on rect at bounding box center [180, 133] width 53 height 7
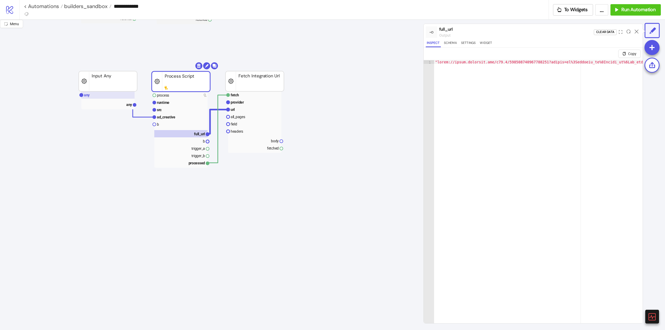
click at [102, 95] on rect at bounding box center [107, 94] width 53 height 7
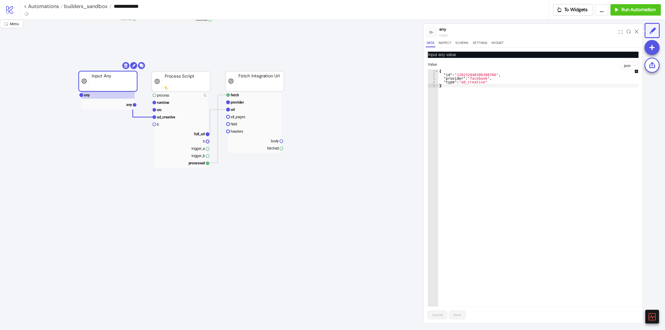
type textarea "**********"
click at [469, 74] on div "{ "id" : "120232040306380766" , "provider" : "facebook" , "type" : "ad_creative…" at bounding box center [540, 194] width 205 height 251
click at [165, 94] on text "process" at bounding box center [163, 95] width 12 height 4
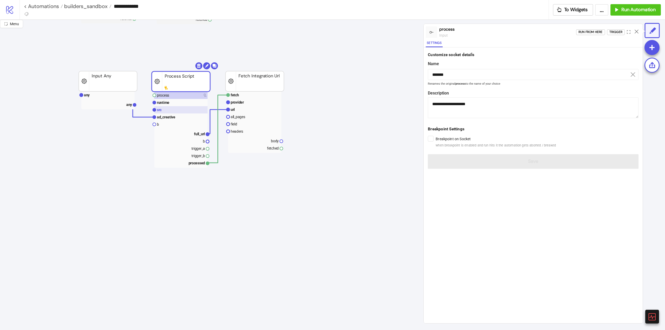
click at [169, 110] on rect at bounding box center [180, 109] width 53 height 7
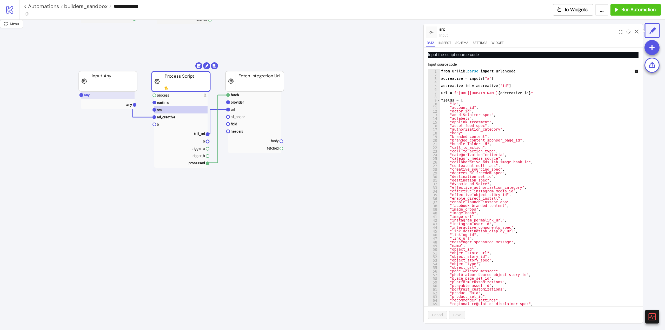
click at [103, 97] on rect at bounding box center [107, 94] width 53 height 7
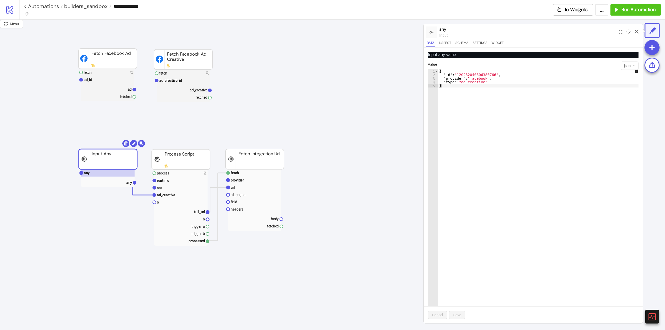
scroll to position [0, 0]
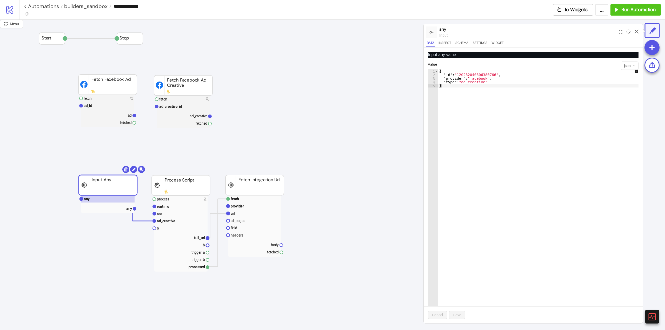
drag, startPoint x: 109, startPoint y: 106, endPoint x: 116, endPoint y: 110, distance: 8.2
click at [109, 106] on rect at bounding box center [107, 105] width 53 height 7
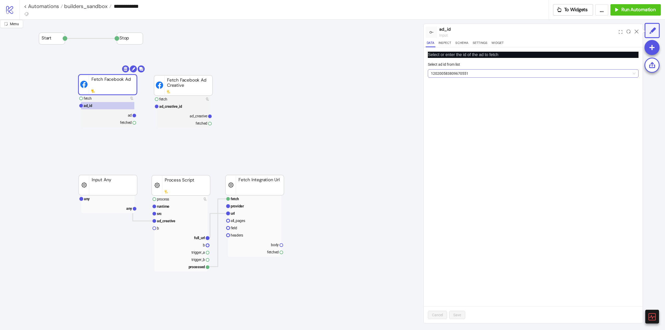
click at [444, 73] on span "120200583809670551" at bounding box center [533, 74] width 204 height 8
paste input "**********"
type input "**********"
click at [467, 113] on span "Add new ID" at bounding box center [471, 112] width 18 height 4
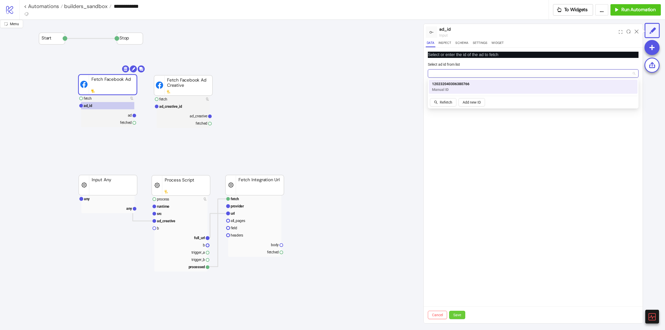
click at [454, 312] on button "Save" at bounding box center [457, 315] width 16 height 8
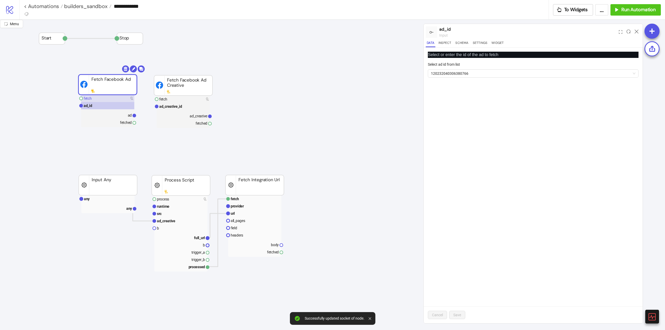
click at [115, 101] on rect at bounding box center [107, 98] width 53 height 7
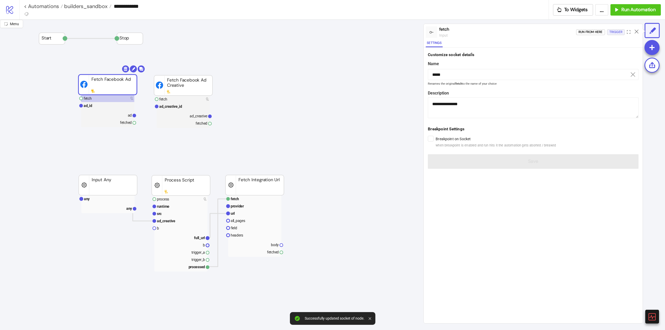
click at [616, 33] on div "Trigger" at bounding box center [615, 32] width 13 height 6
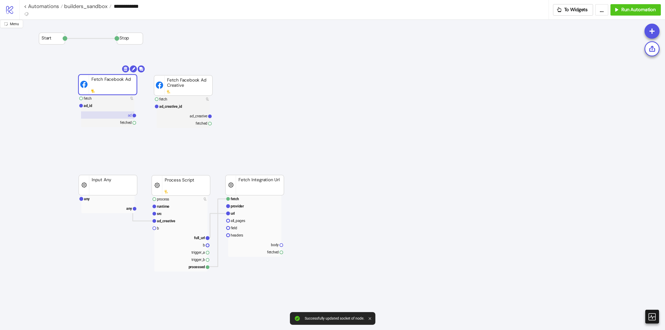
click at [124, 114] on rect at bounding box center [107, 114] width 53 height 7
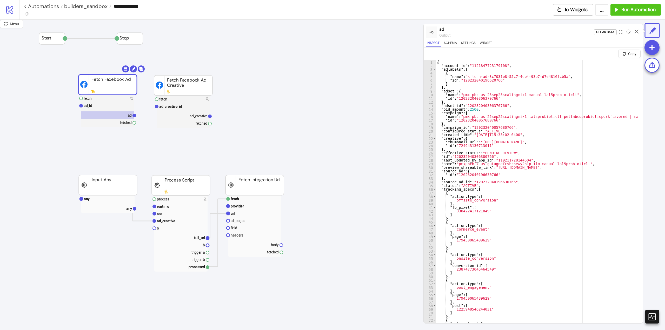
type textarea "**********"
click at [105, 198] on rect at bounding box center [107, 198] width 53 height 7
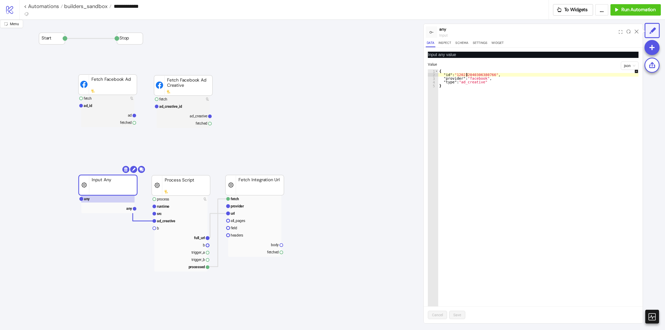
click at [467, 74] on div "{ "id" : "120232040306380766" , "provider" : "facebook" , "type" : "ad_creative…" at bounding box center [540, 194] width 205 height 251
paste textarea "Cursor at row 2"
type textarea "**********"
click at [459, 315] on span "Save" at bounding box center [457, 315] width 8 height 4
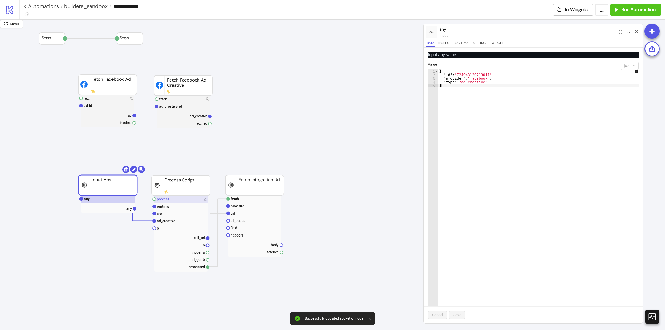
click at [177, 202] on rect at bounding box center [180, 199] width 53 height 7
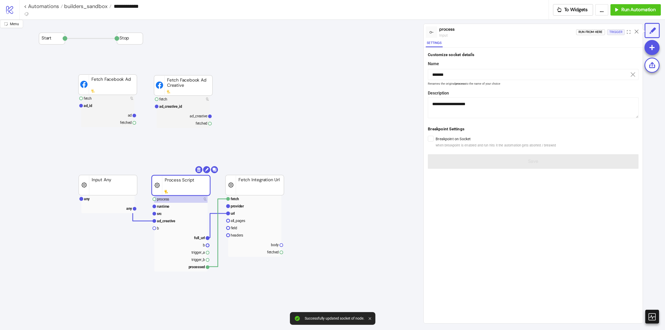
click at [610, 32] on div "Trigger" at bounding box center [615, 32] width 13 height 6
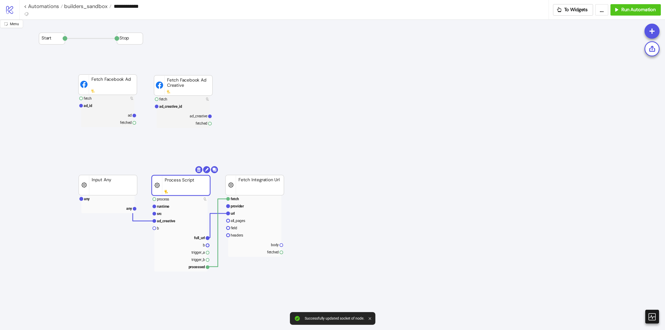
scroll to position [52, 0]
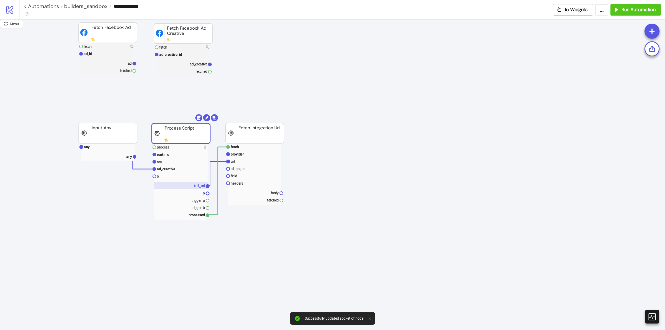
click at [197, 186] on text "full_url" at bounding box center [199, 186] width 11 height 4
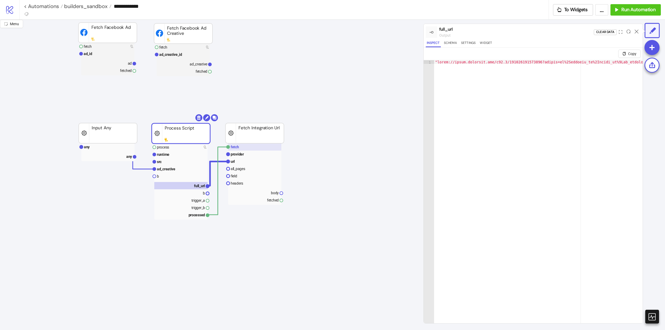
click at [243, 149] on rect at bounding box center [254, 146] width 53 height 7
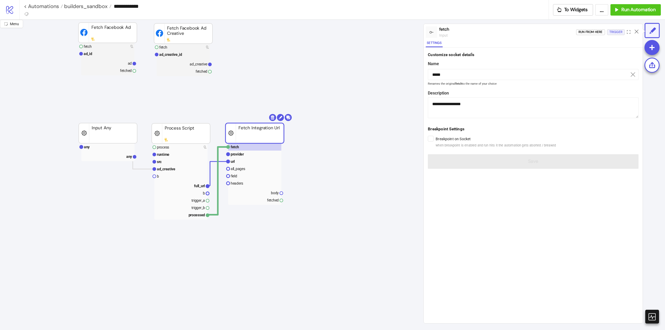
click at [615, 33] on div "Trigger" at bounding box center [615, 32] width 13 height 6
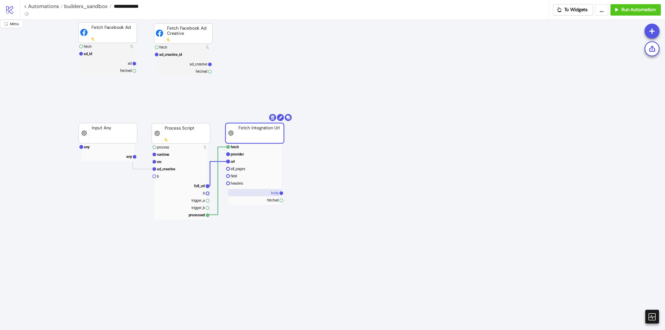
click at [272, 194] on text "body" at bounding box center [275, 193] width 8 height 4
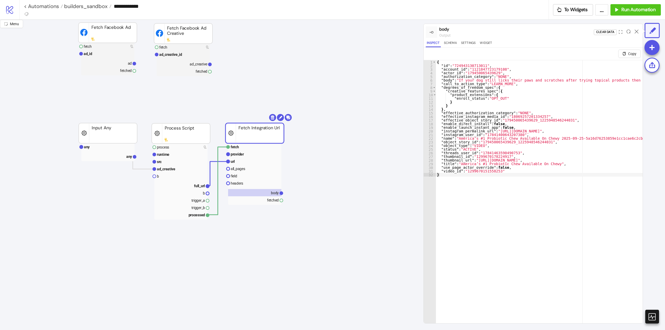
type textarea "**********"
